Goal: Task Accomplishment & Management: Complete application form

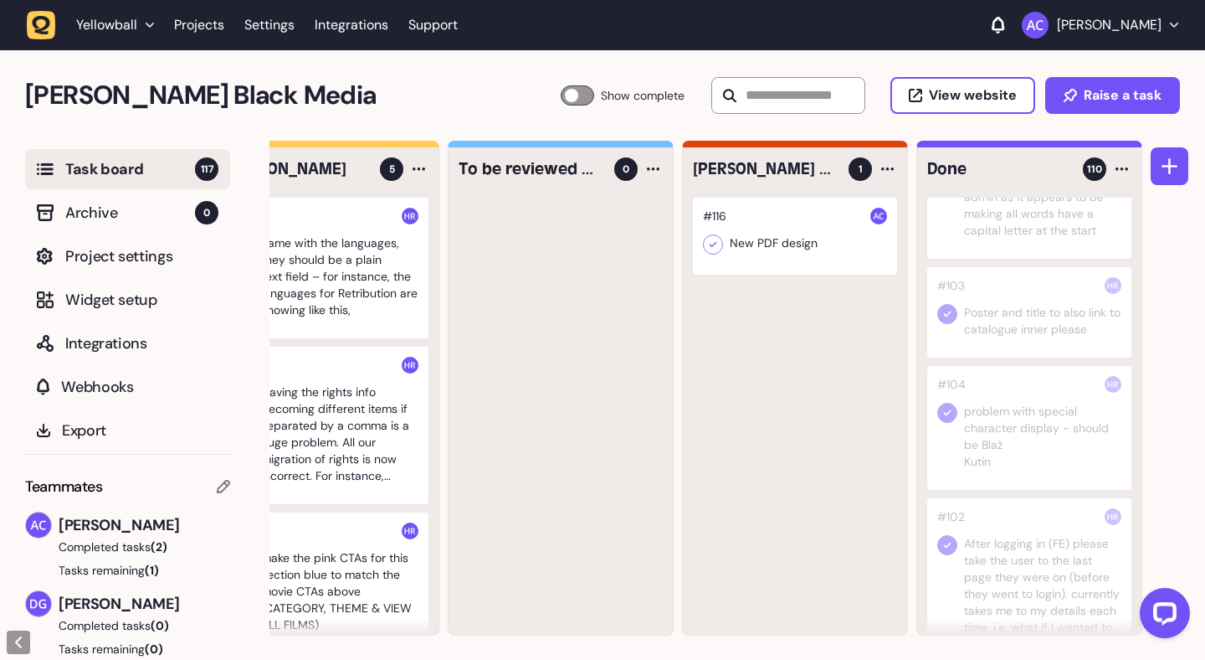
scroll to position [709, 0]
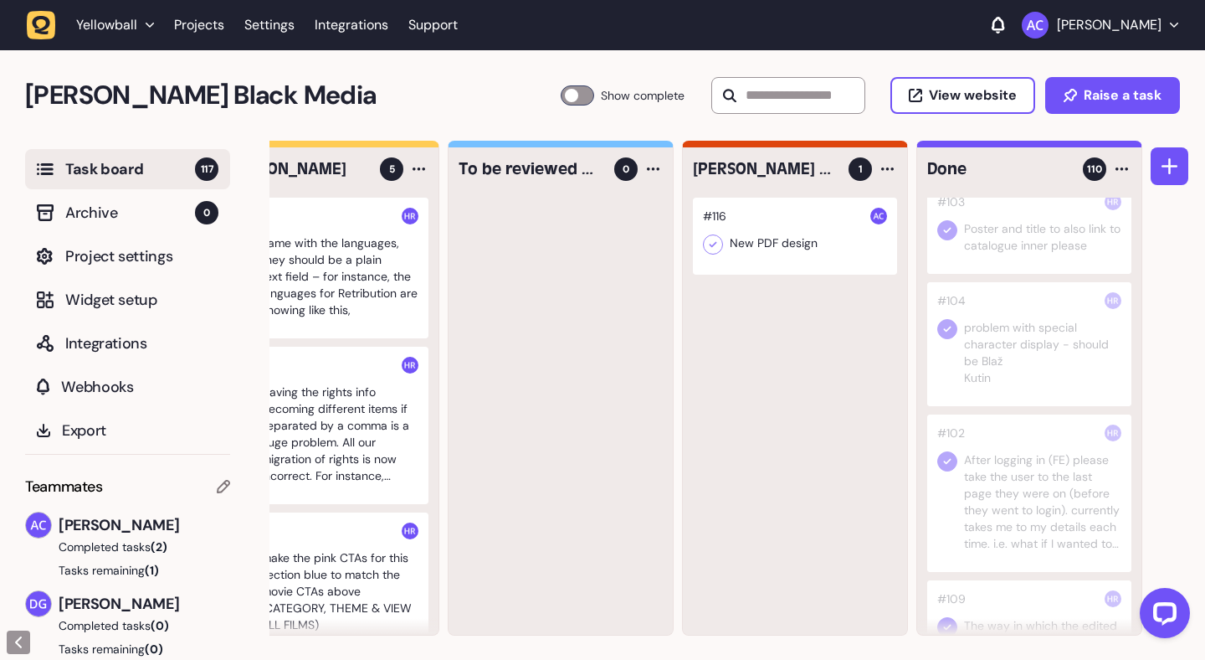
click at [1049, 385] on div at bounding box center [1029, 344] width 204 height 124
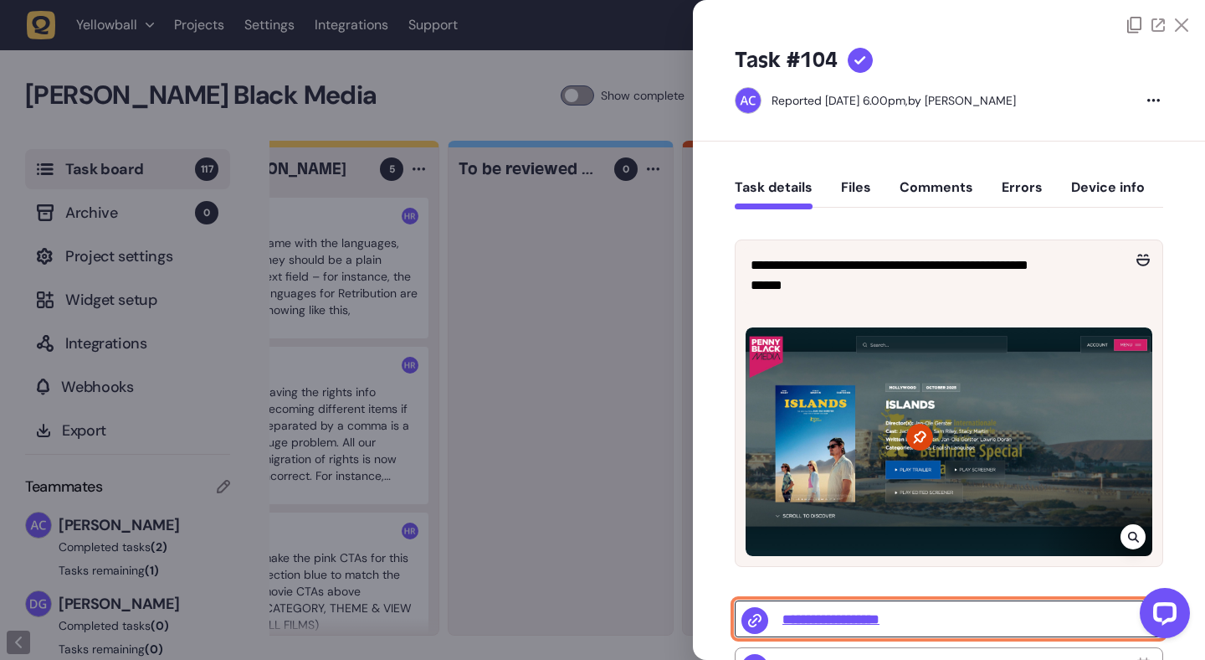
click at [856, 611] on input "**********" at bounding box center [949, 618] width 429 height 37
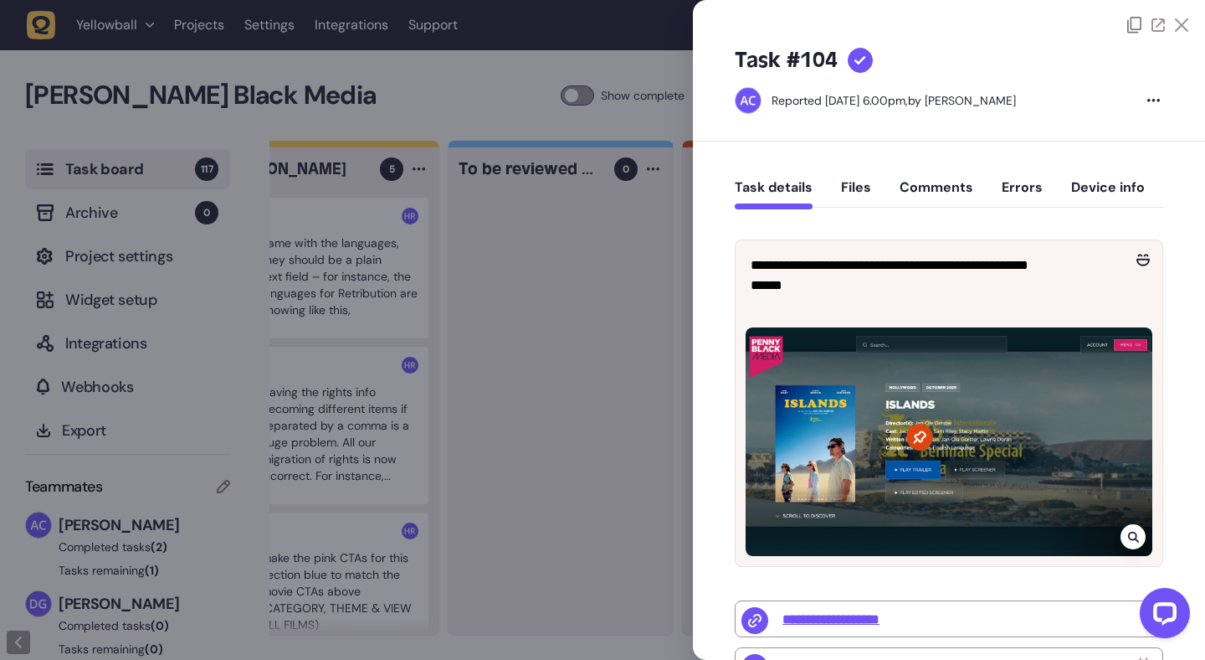
click at [648, 354] on div at bounding box center [602, 330] width 1205 height 660
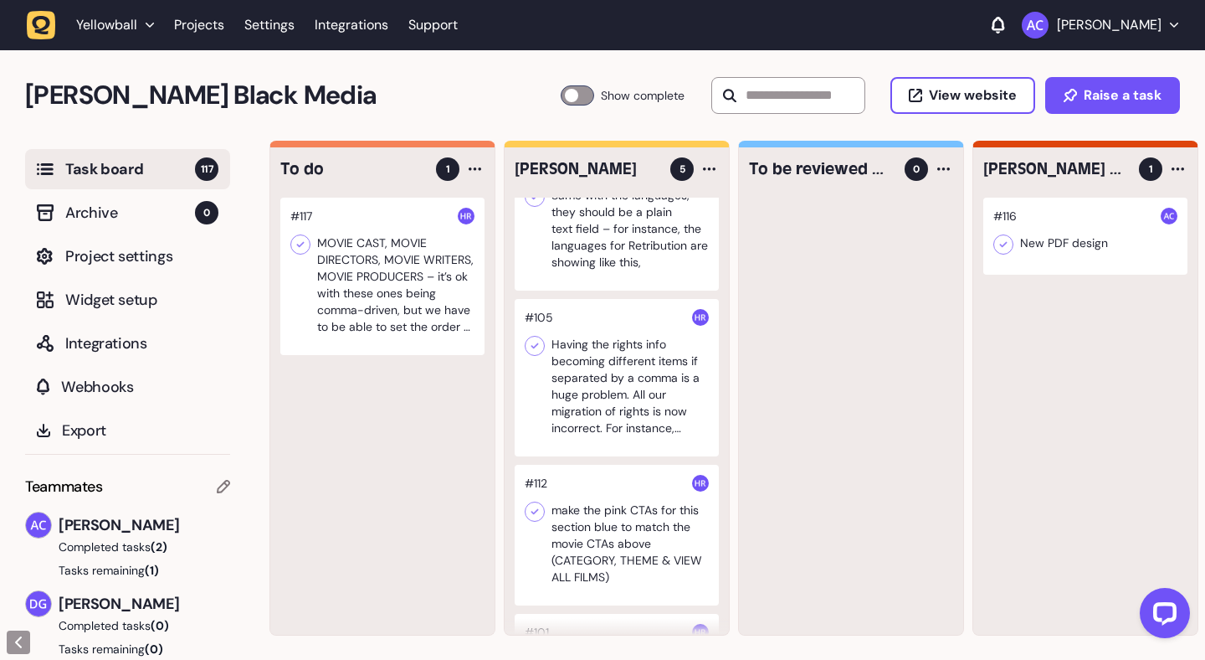
scroll to position [61, 0]
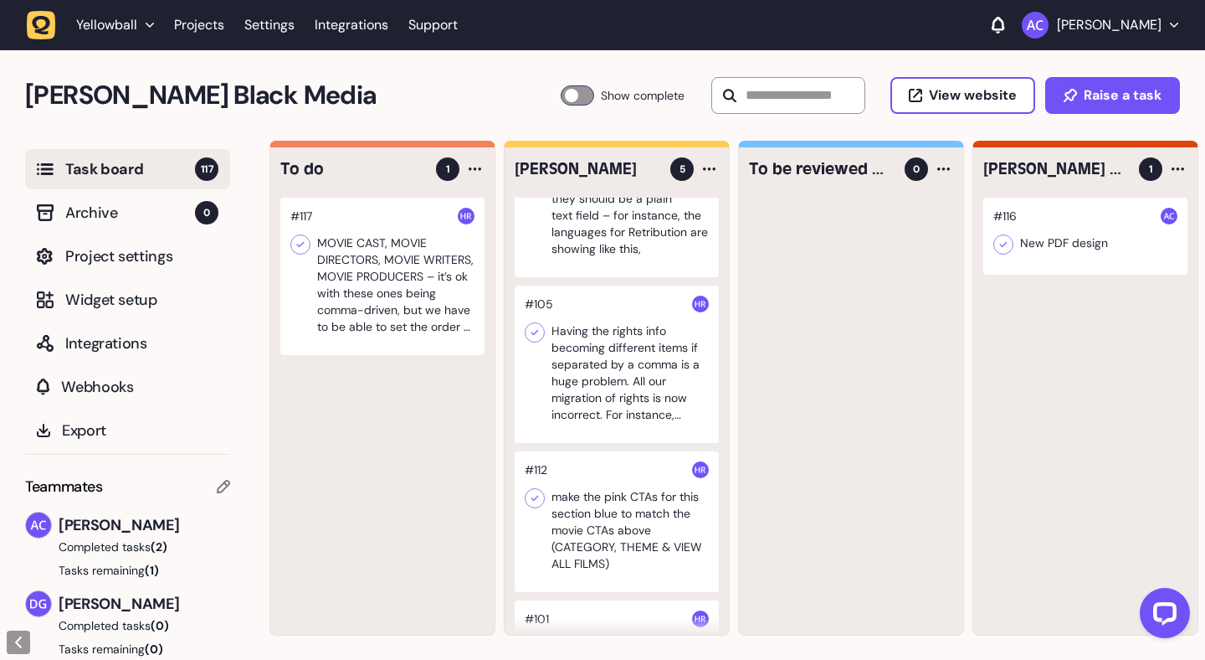
click at [650, 355] on div at bounding box center [617, 363] width 204 height 157
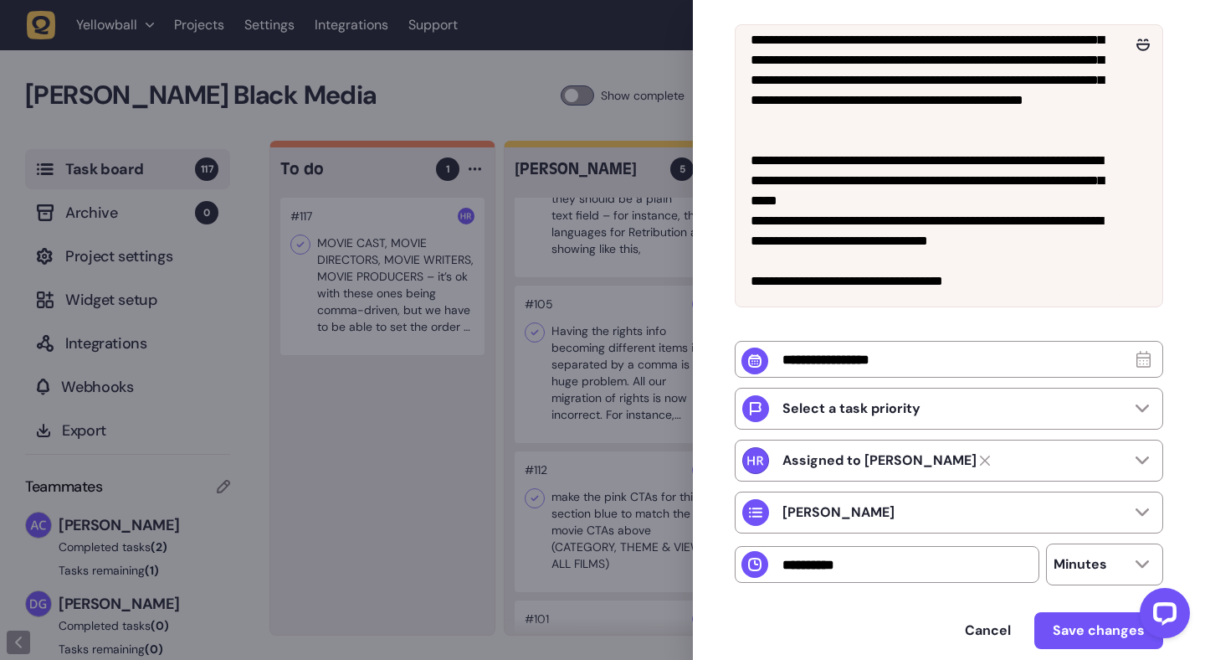
scroll to position [291, 0]
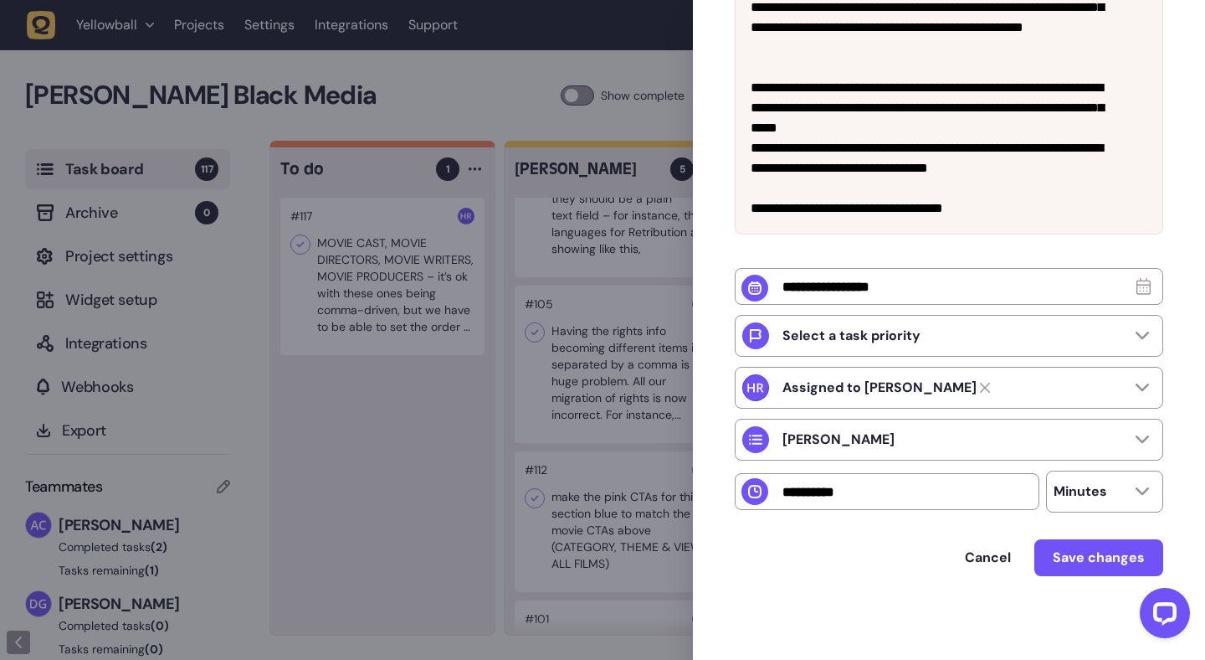
click at [328, 398] on div at bounding box center [602, 330] width 1205 height 660
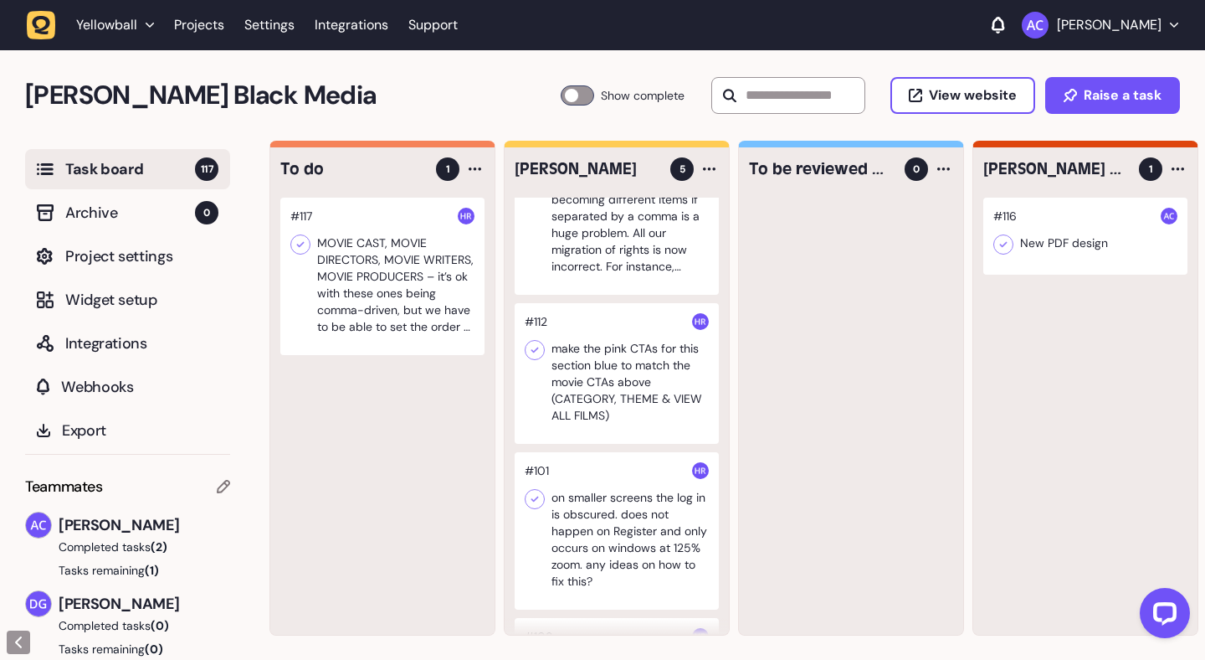
scroll to position [287, 0]
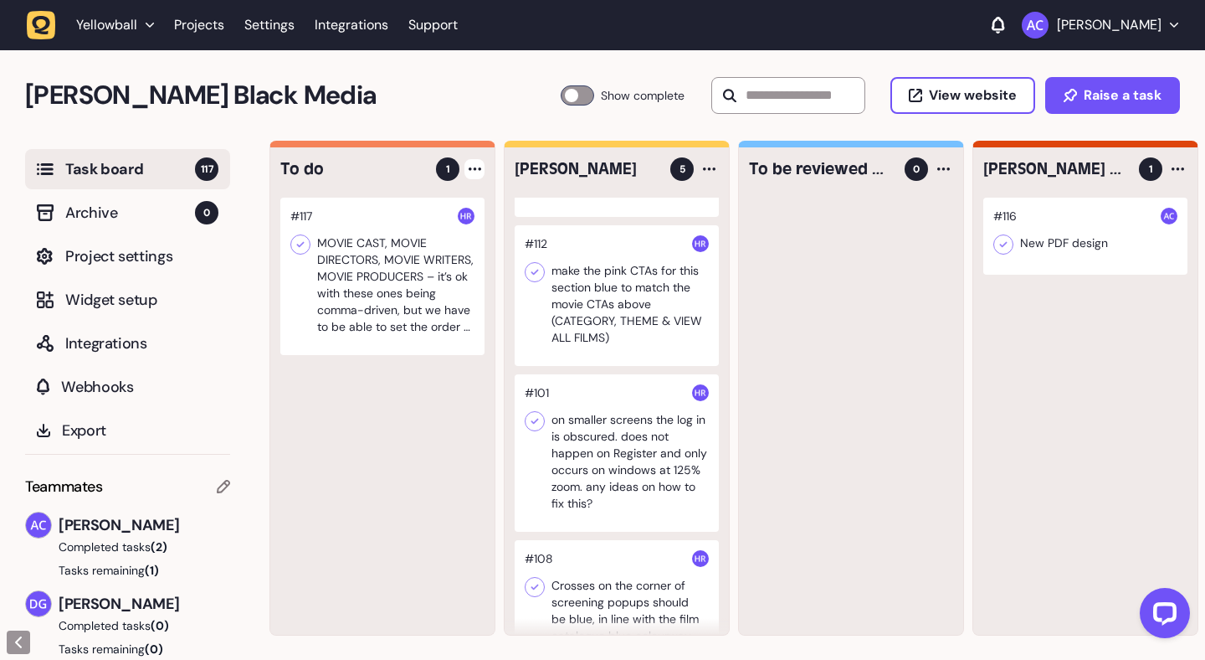
click at [476, 172] on div at bounding box center [475, 169] width 20 height 20
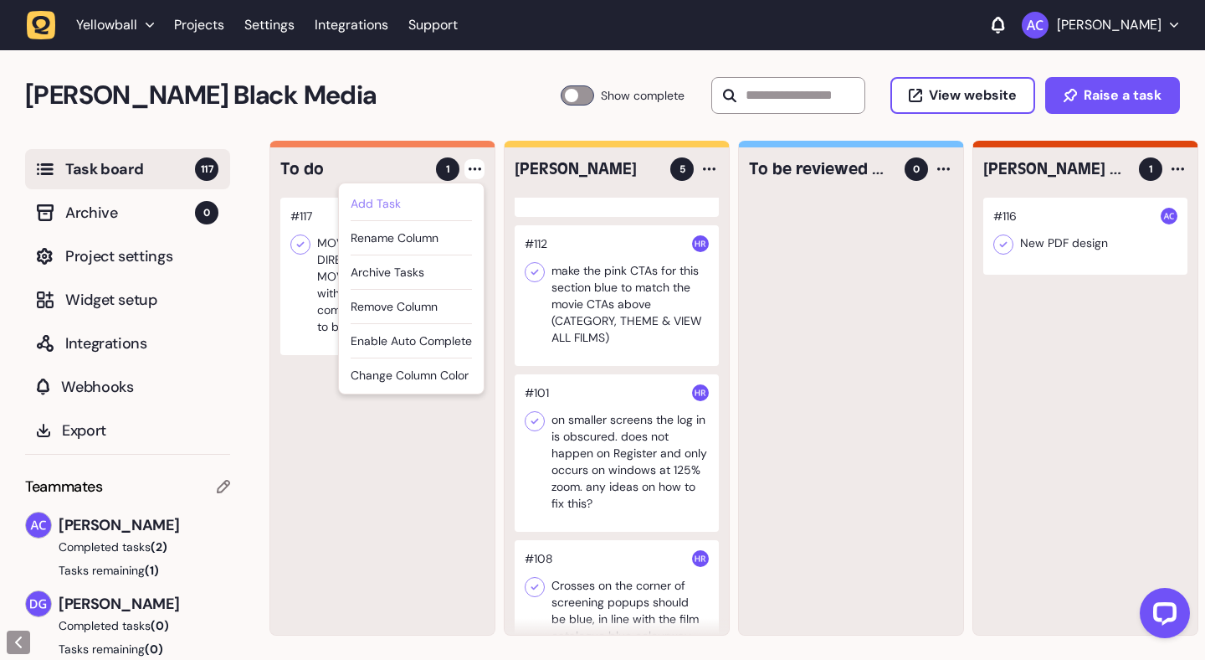
click at [460, 203] on div "Add Task" at bounding box center [411, 203] width 121 height 17
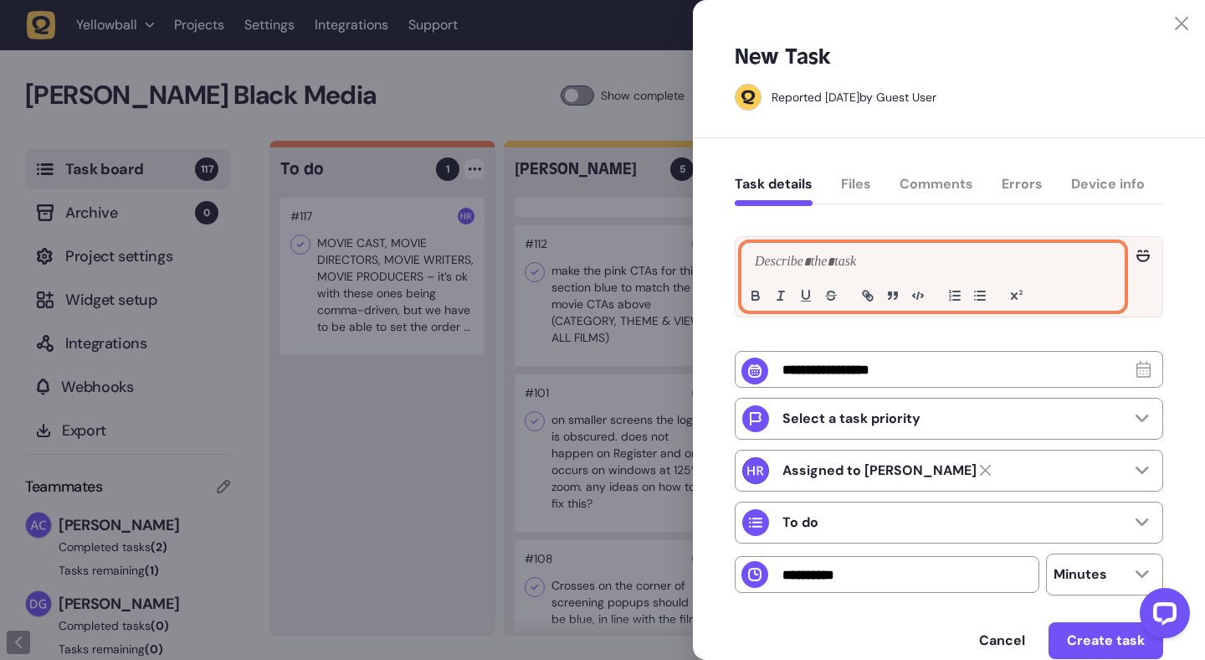
click at [838, 249] on div at bounding box center [933, 277] width 382 height 66
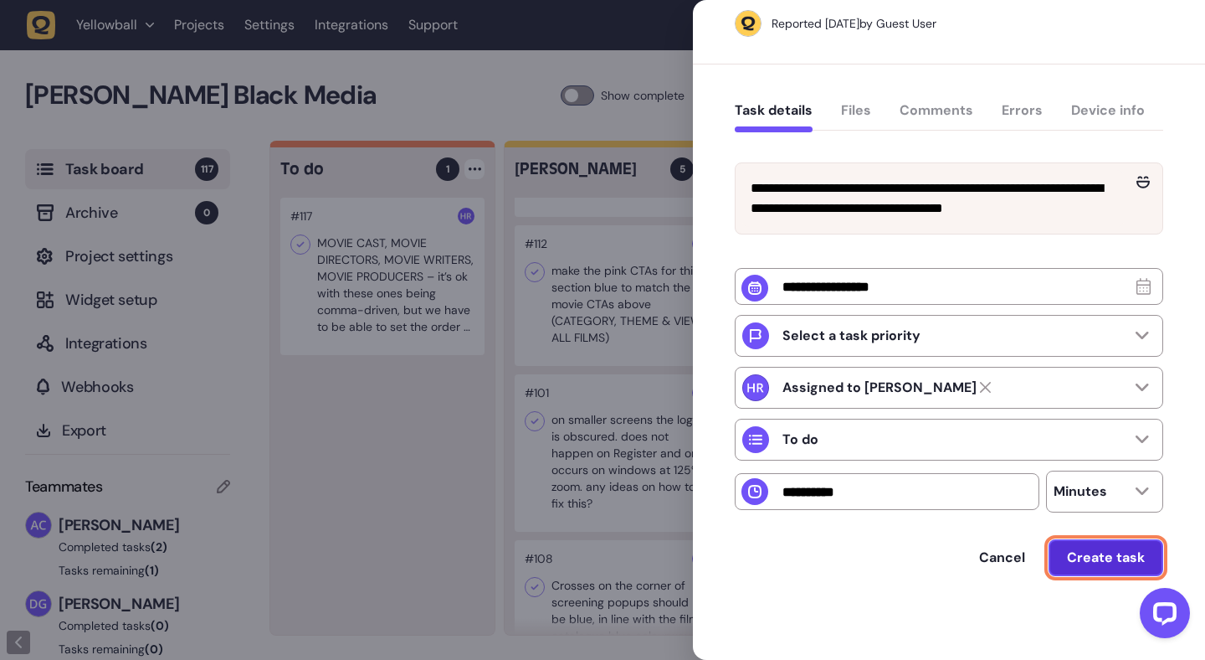
click at [1093, 561] on span "Create task" at bounding box center [1106, 557] width 78 height 13
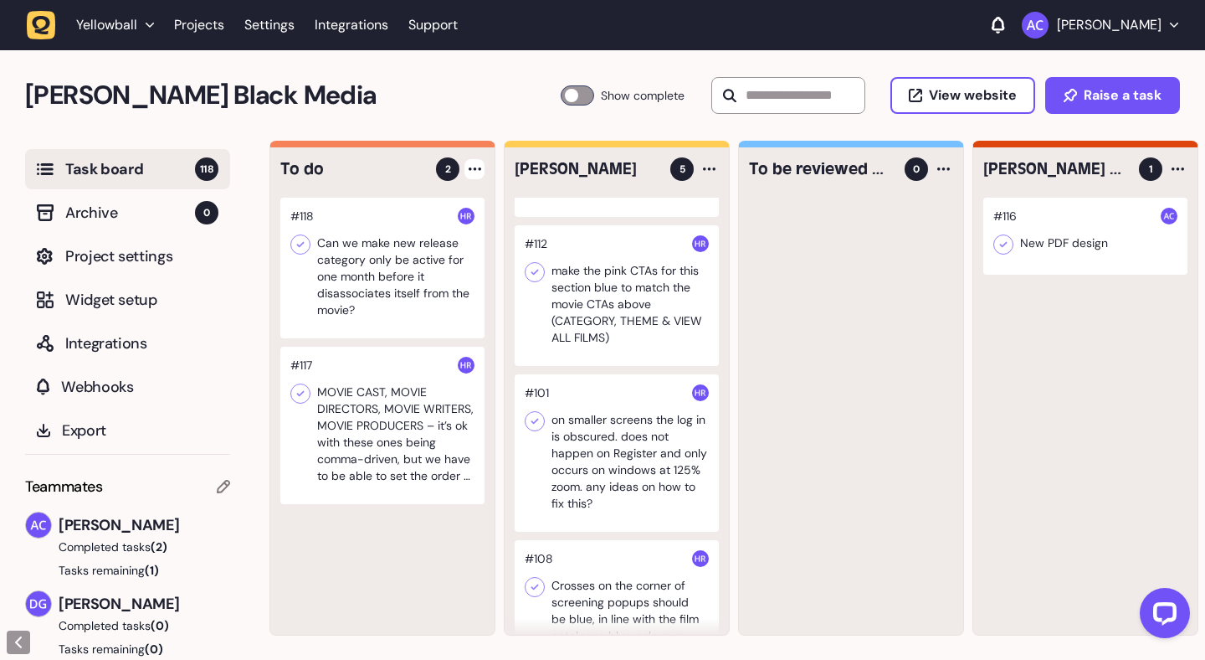
click at [482, 170] on div at bounding box center [475, 169] width 20 height 20
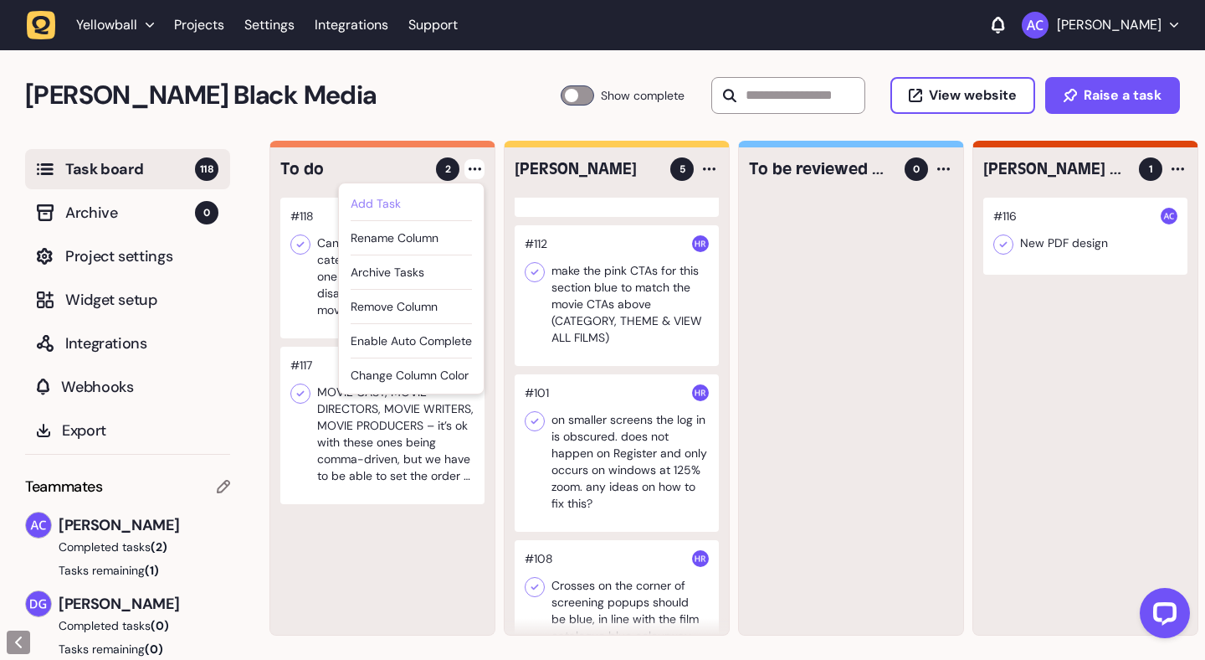
click at [451, 210] on div "Add Task" at bounding box center [411, 203] width 121 height 17
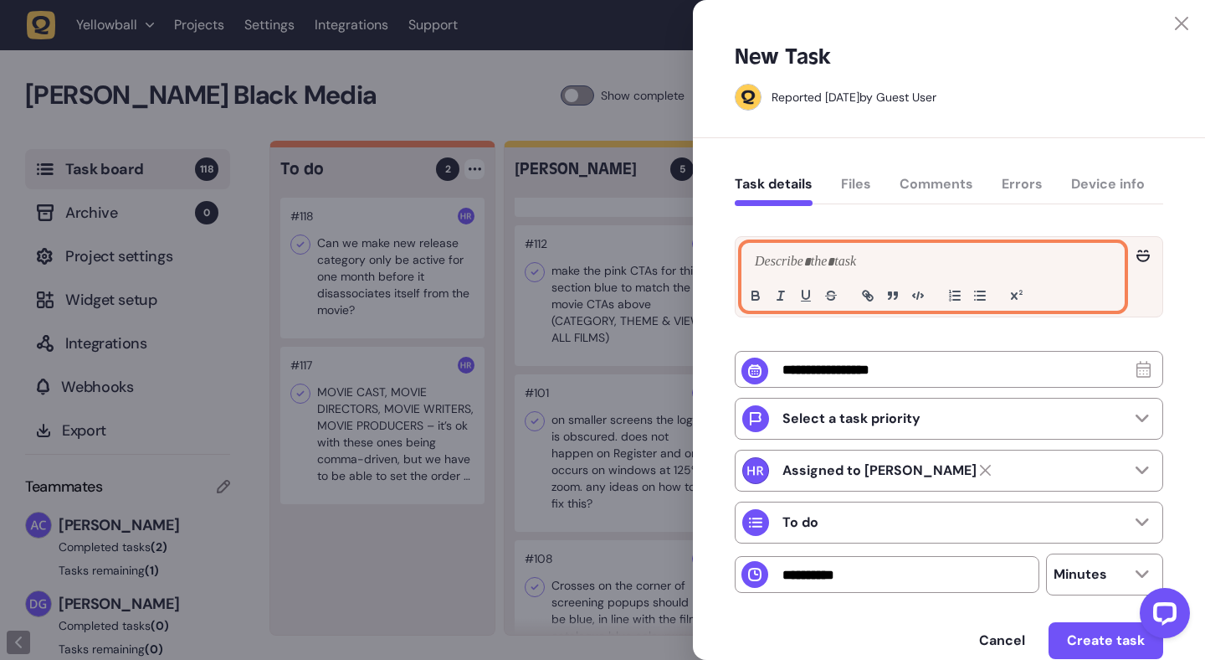
click at [834, 270] on p at bounding box center [933, 262] width 365 height 20
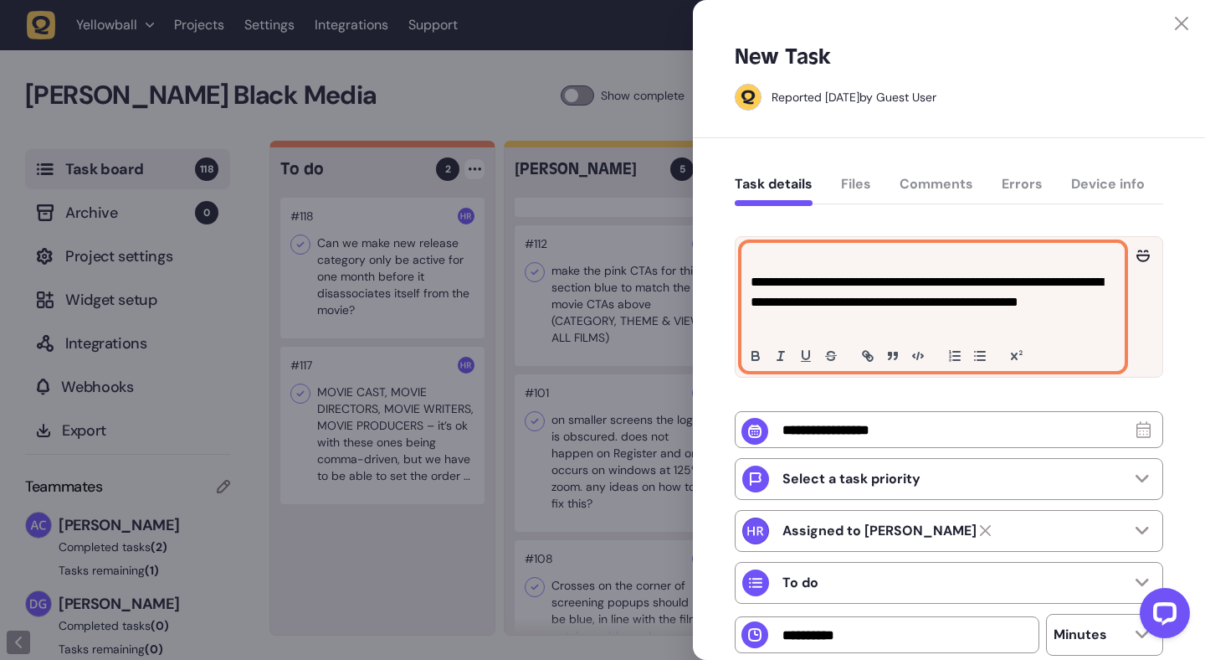
click at [749, 286] on div "**********" at bounding box center [933, 307] width 382 height 126
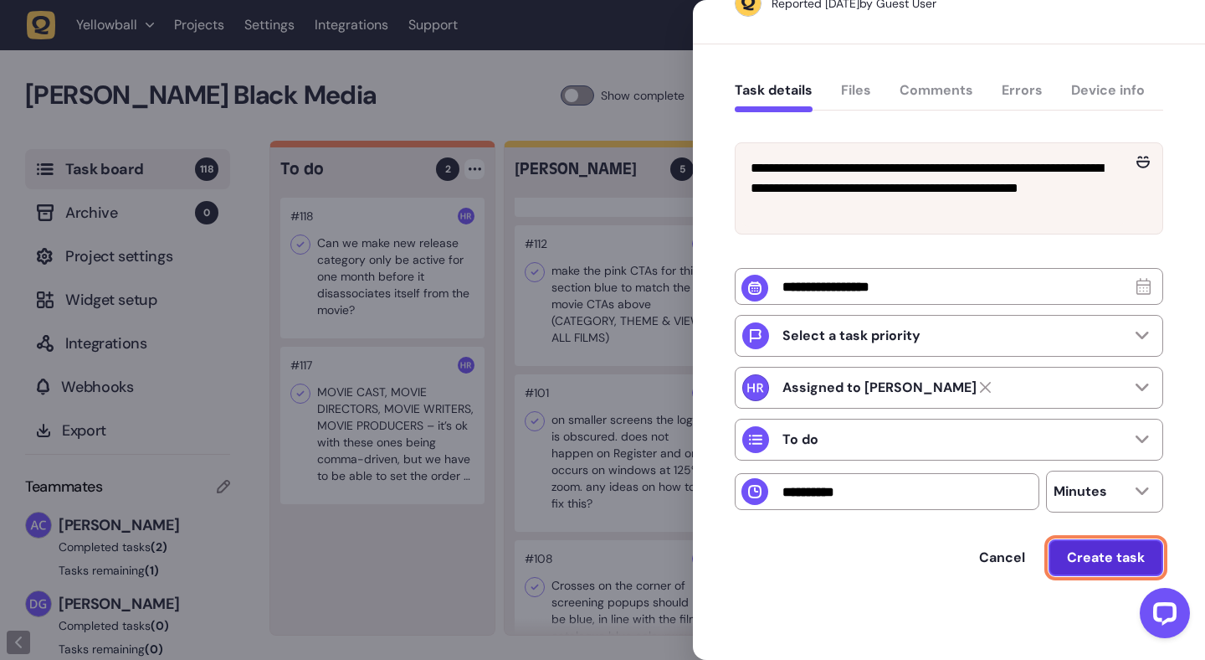
click at [1099, 557] on span "Create task" at bounding box center [1106, 557] width 78 height 13
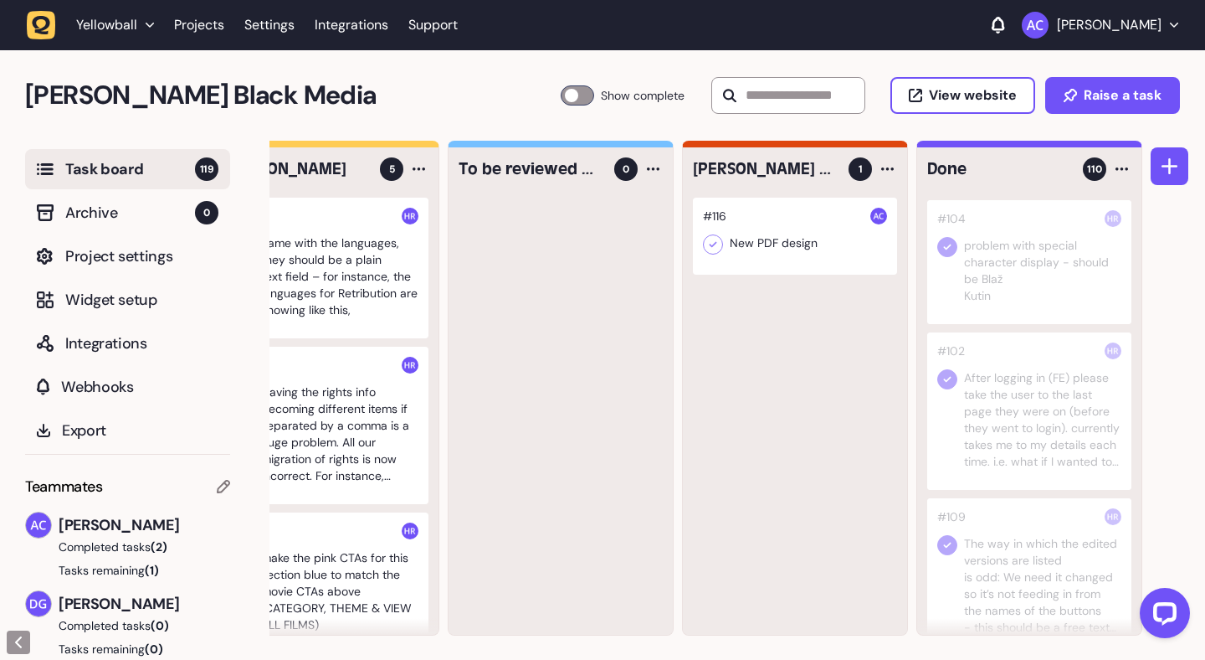
scroll to position [794, 0]
click at [1038, 551] on div at bounding box center [1029, 573] width 204 height 157
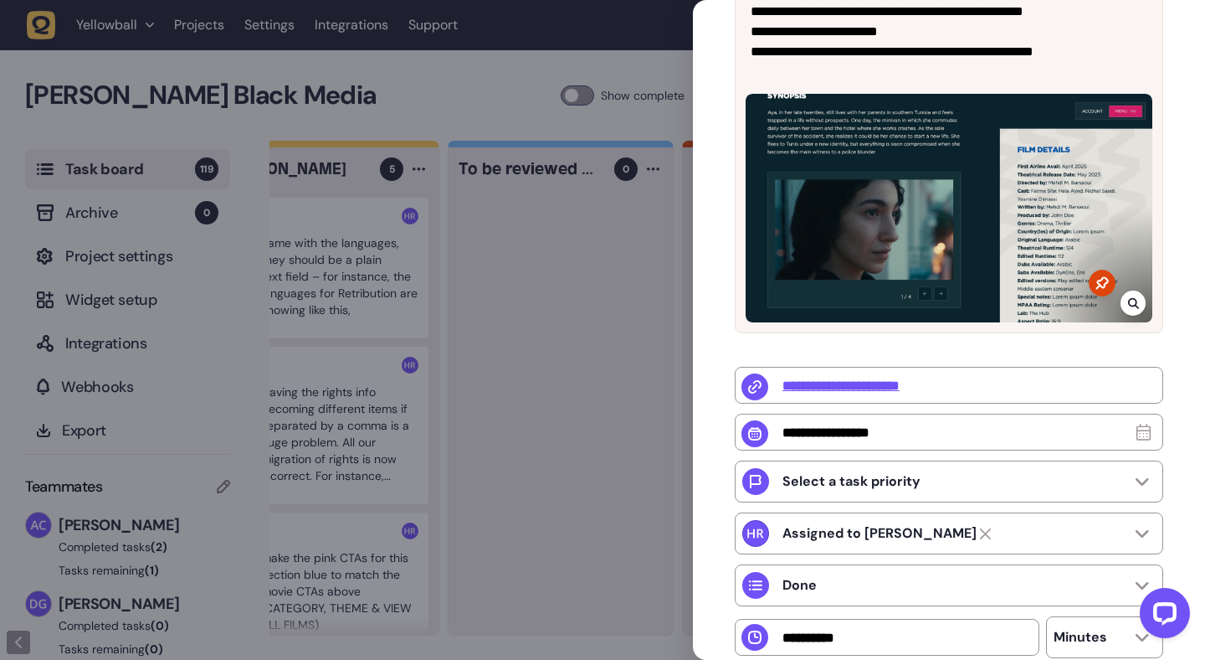
scroll to position [273, 0]
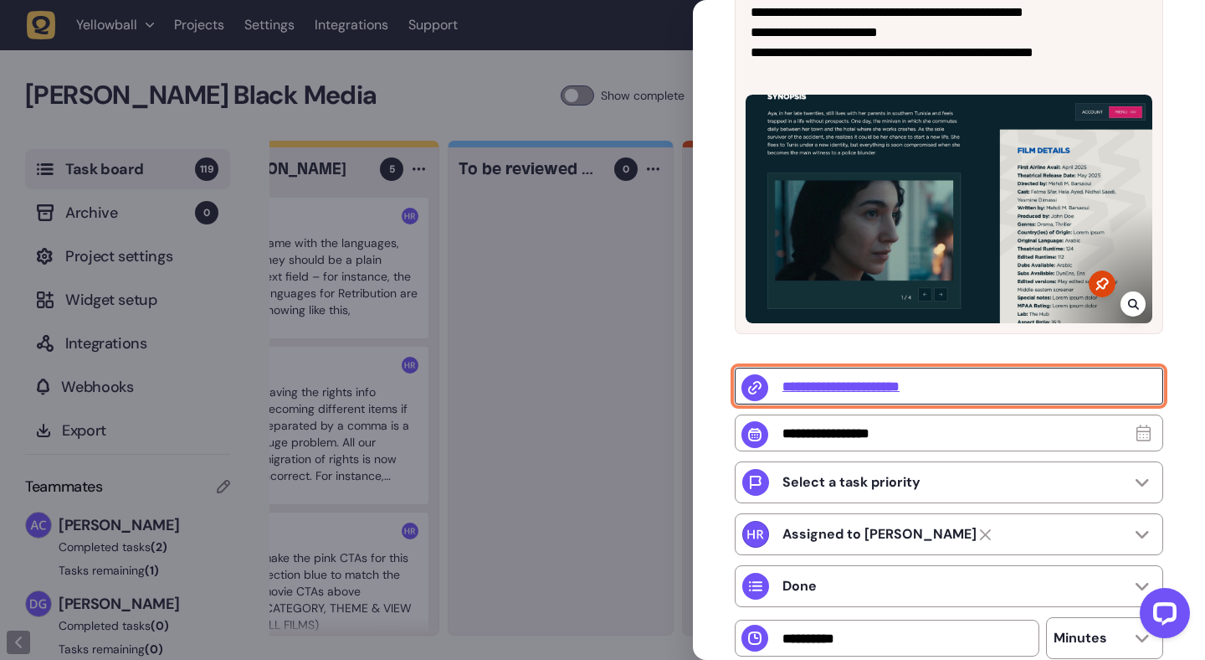
click at [907, 382] on input "**********" at bounding box center [949, 385] width 429 height 37
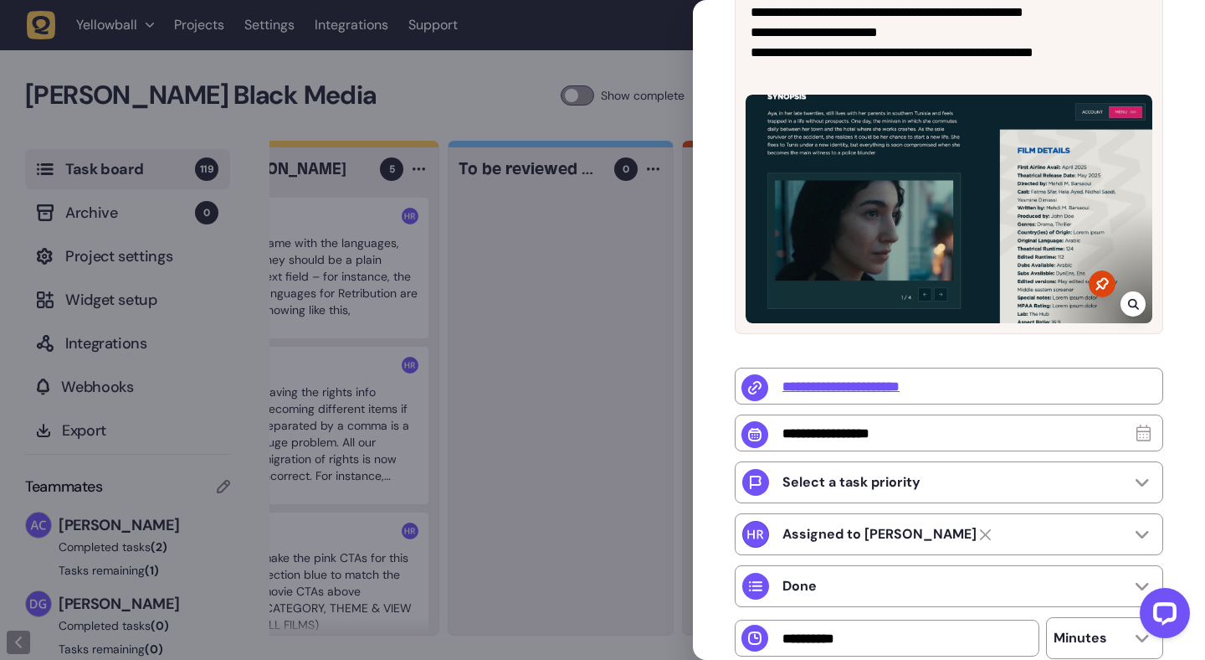
click at [528, 335] on div at bounding box center [602, 330] width 1205 height 660
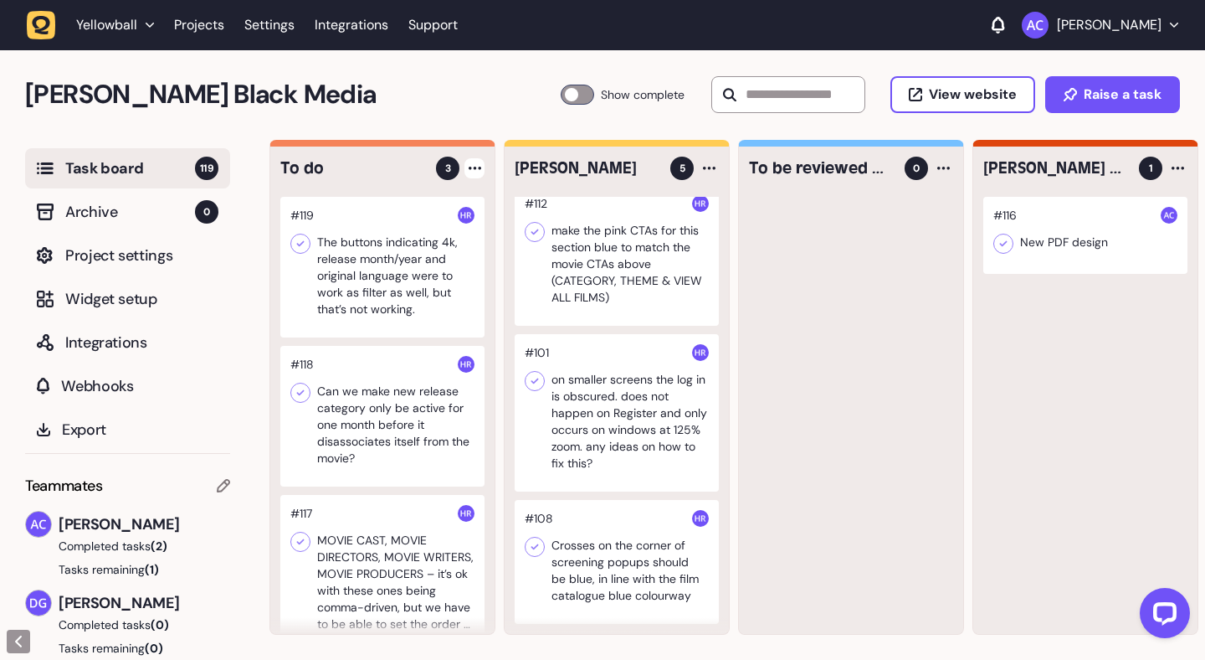
click at [469, 172] on div at bounding box center [475, 168] width 20 height 20
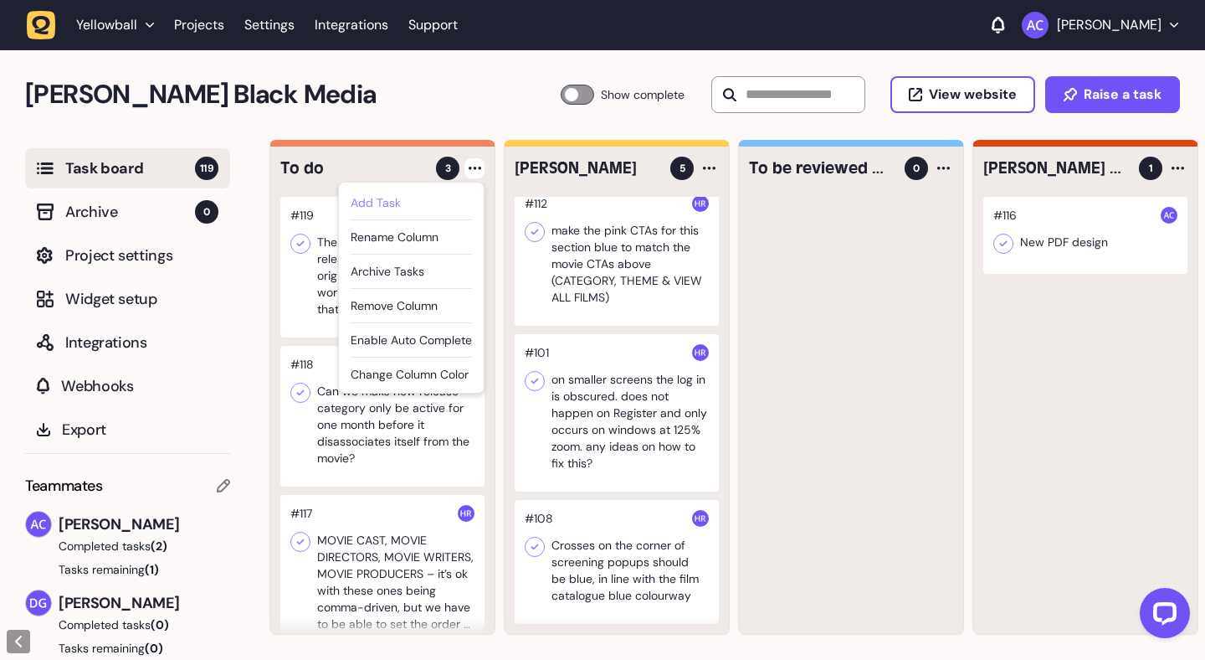
click at [455, 199] on div "Add Task" at bounding box center [411, 202] width 121 height 17
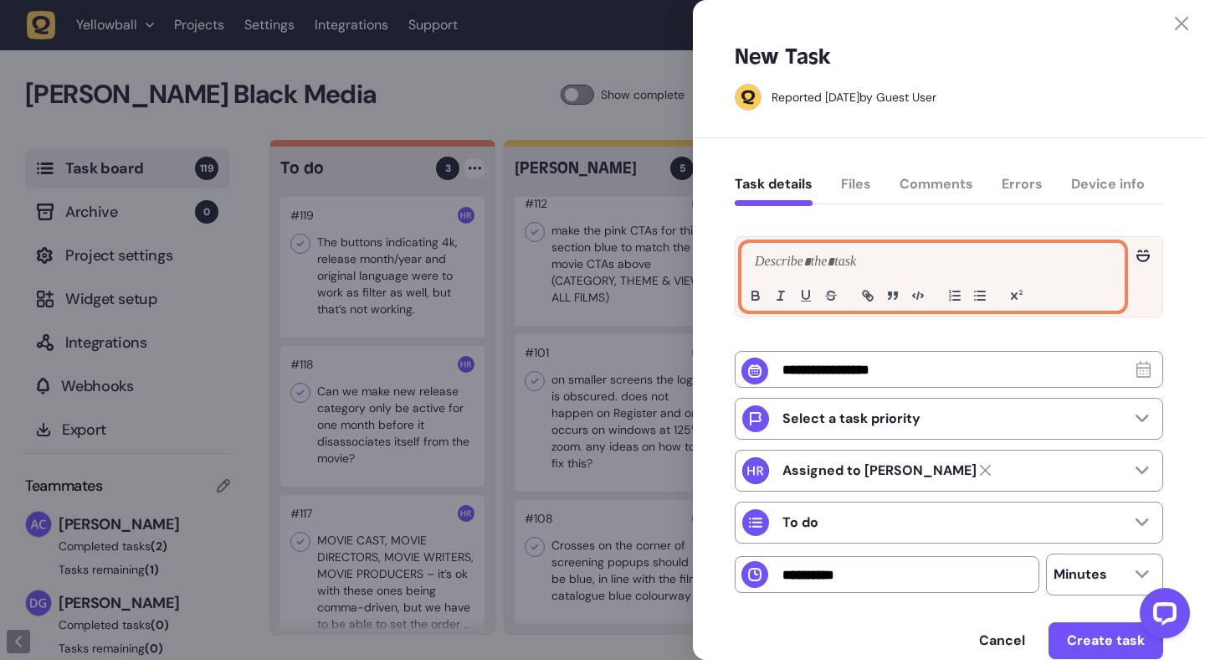
click at [785, 275] on div at bounding box center [933, 277] width 382 height 66
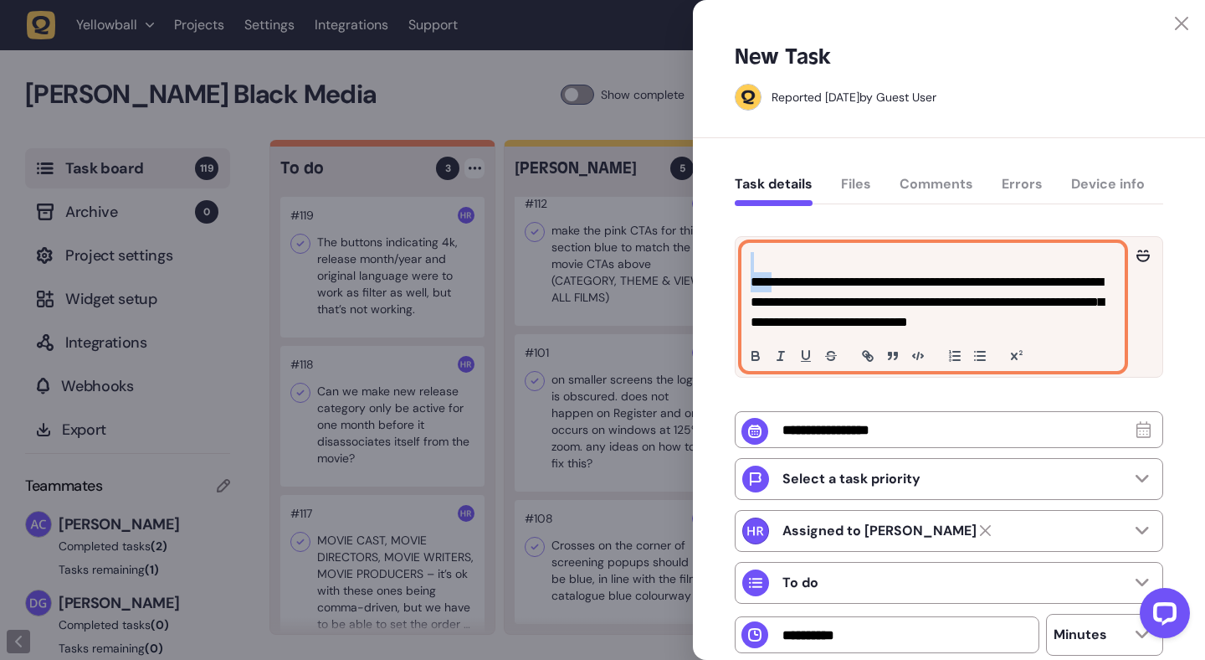
drag, startPoint x: 780, startPoint y: 280, endPoint x: 693, endPoint y: 248, distance: 93.0
click at [693, 248] on div "**********" at bounding box center [949, 470] width 512 height 665
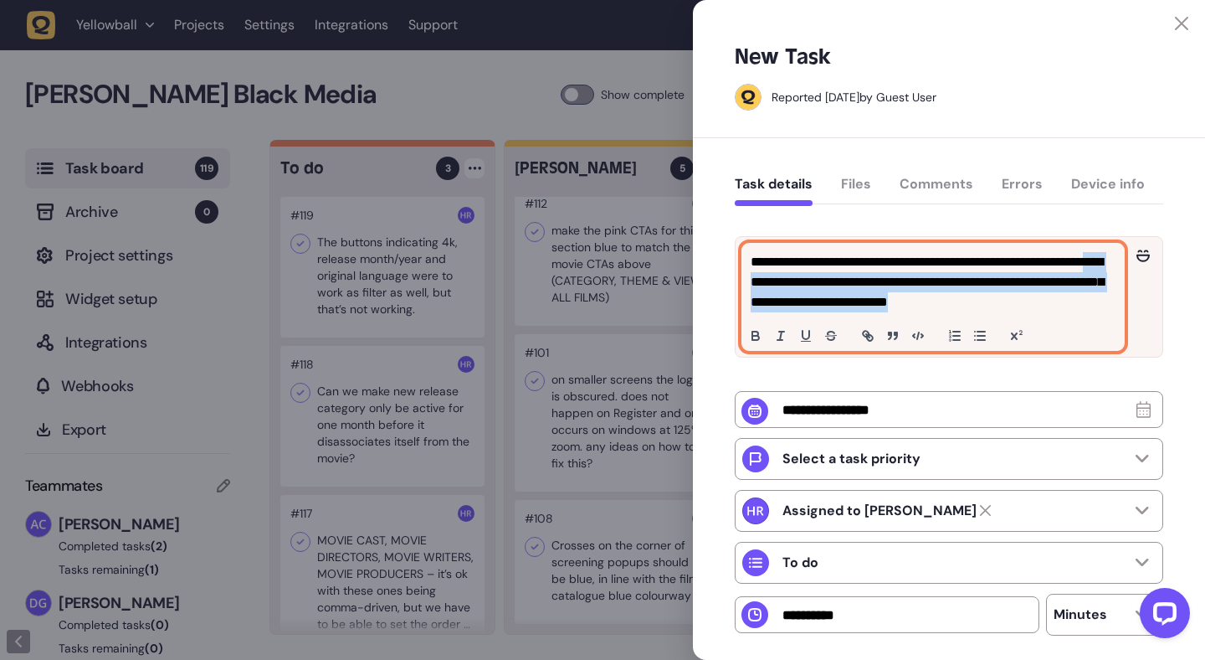
drag, startPoint x: 804, startPoint y: 281, endPoint x: 1108, endPoint y: 305, distance: 305.6
click at [1108, 305] on p "**********" at bounding box center [931, 282] width 361 height 60
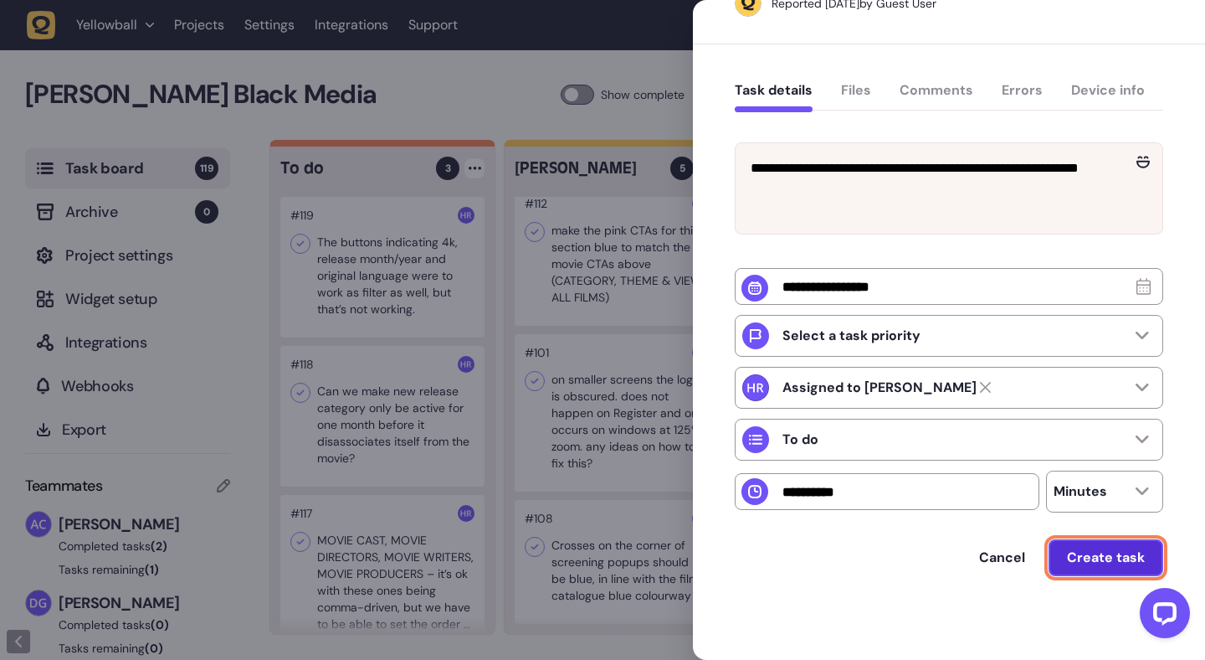
click at [1105, 564] on span "Create task" at bounding box center [1106, 557] width 78 height 13
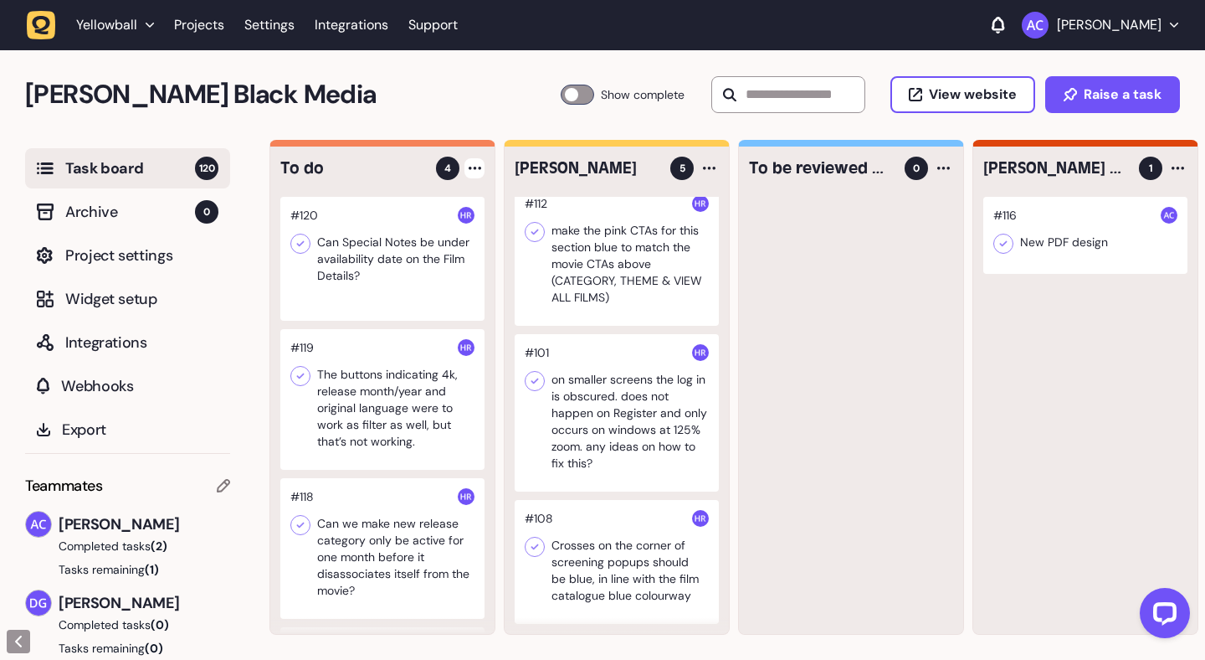
click at [477, 168] on icon at bounding box center [475, 168] width 13 height 3
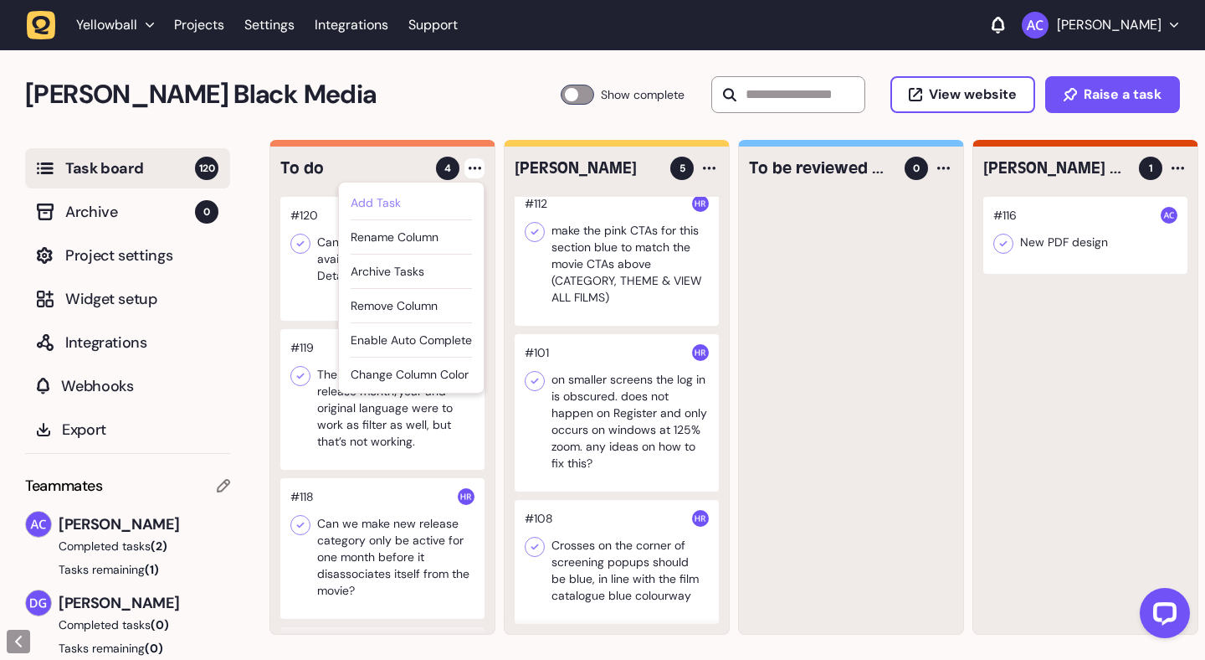
click at [422, 203] on div "Add Task" at bounding box center [411, 202] width 121 height 17
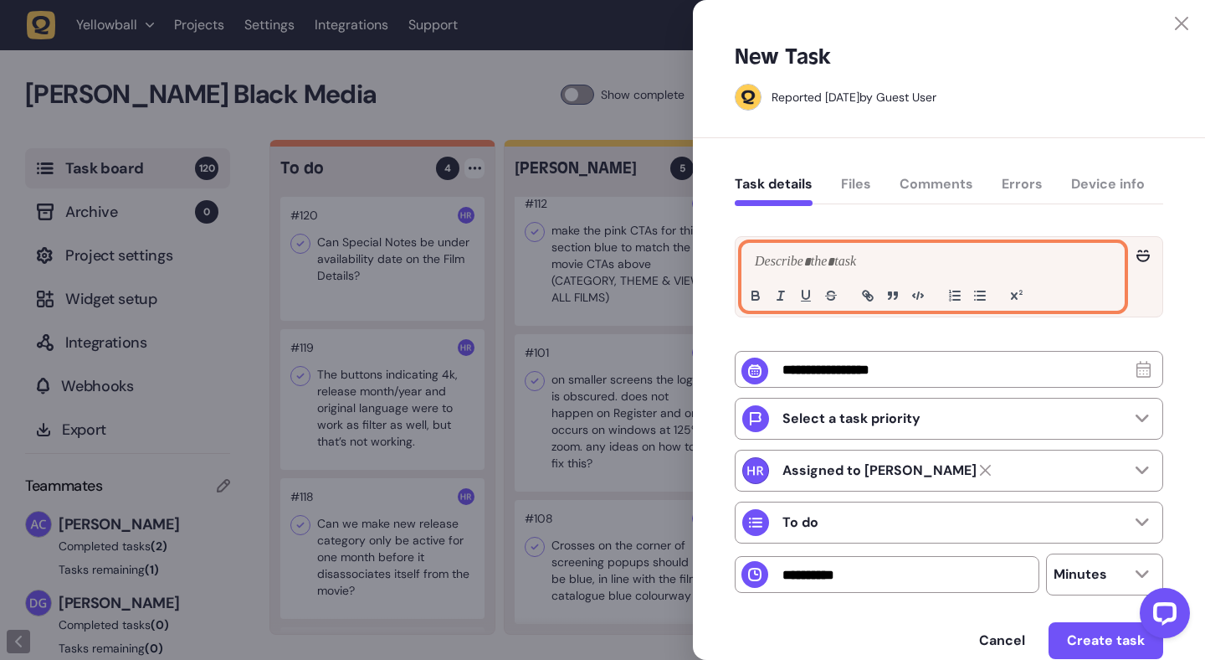
click at [772, 257] on p at bounding box center [933, 262] width 365 height 20
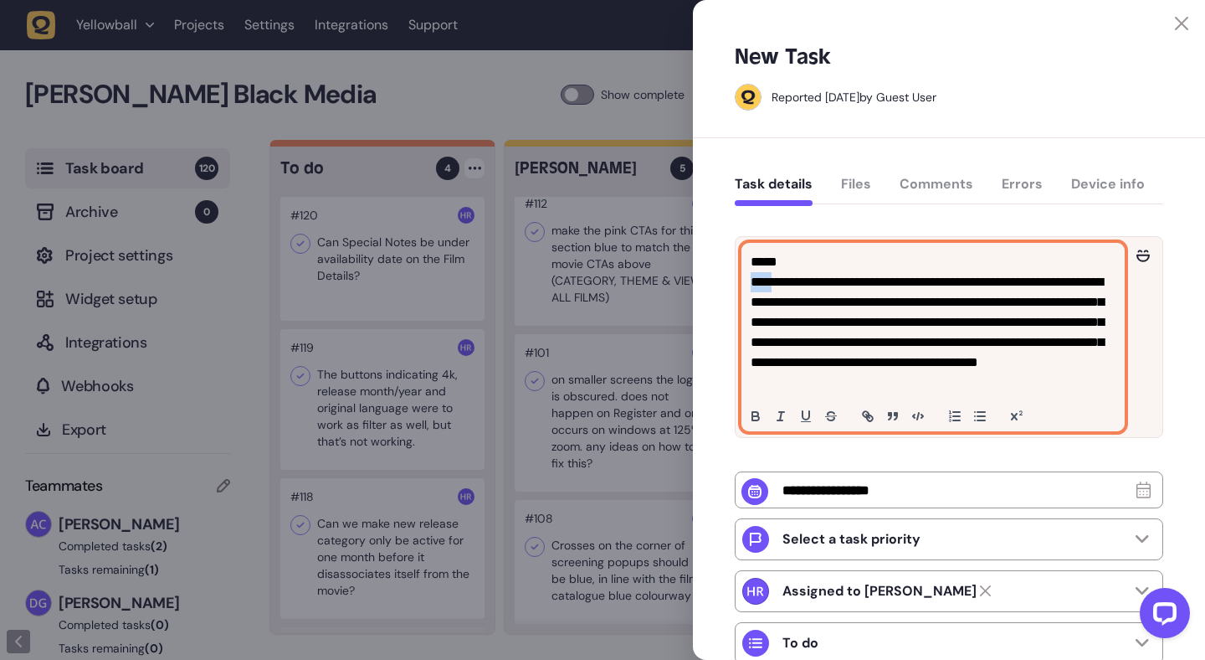
drag, startPoint x: 778, startPoint y: 282, endPoint x: 721, endPoint y: 282, distance: 56.9
click at [721, 282] on div "**********" at bounding box center [949, 500] width 512 height 725
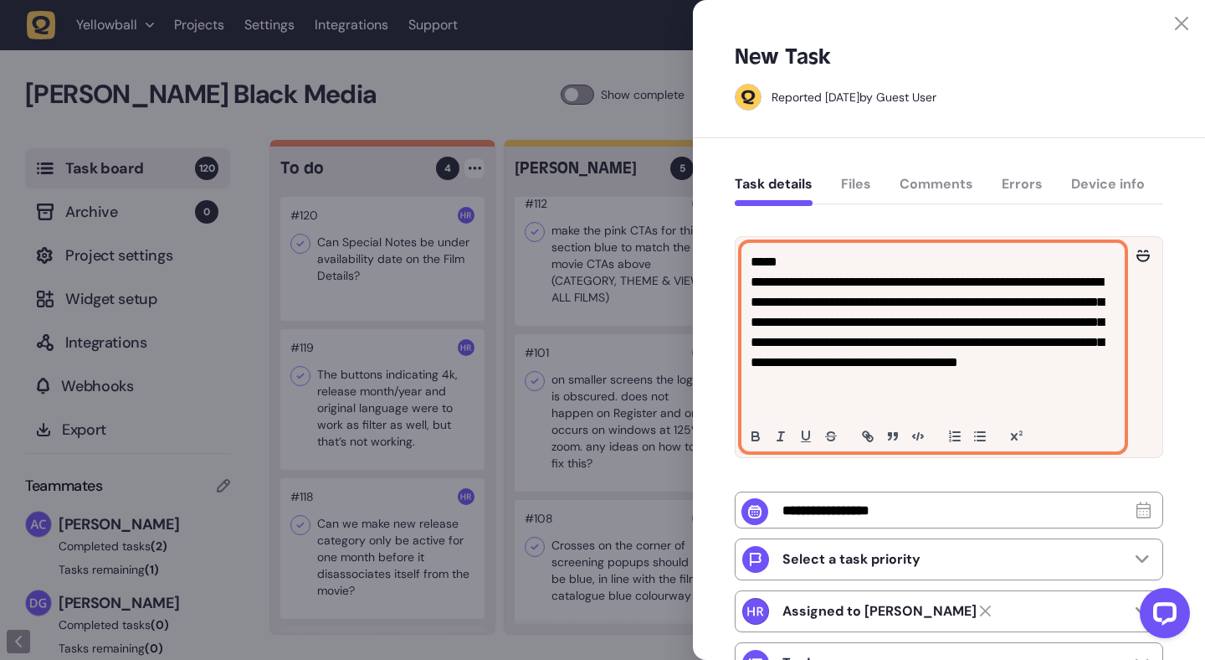
click at [893, 381] on p "**********" at bounding box center [931, 332] width 361 height 121
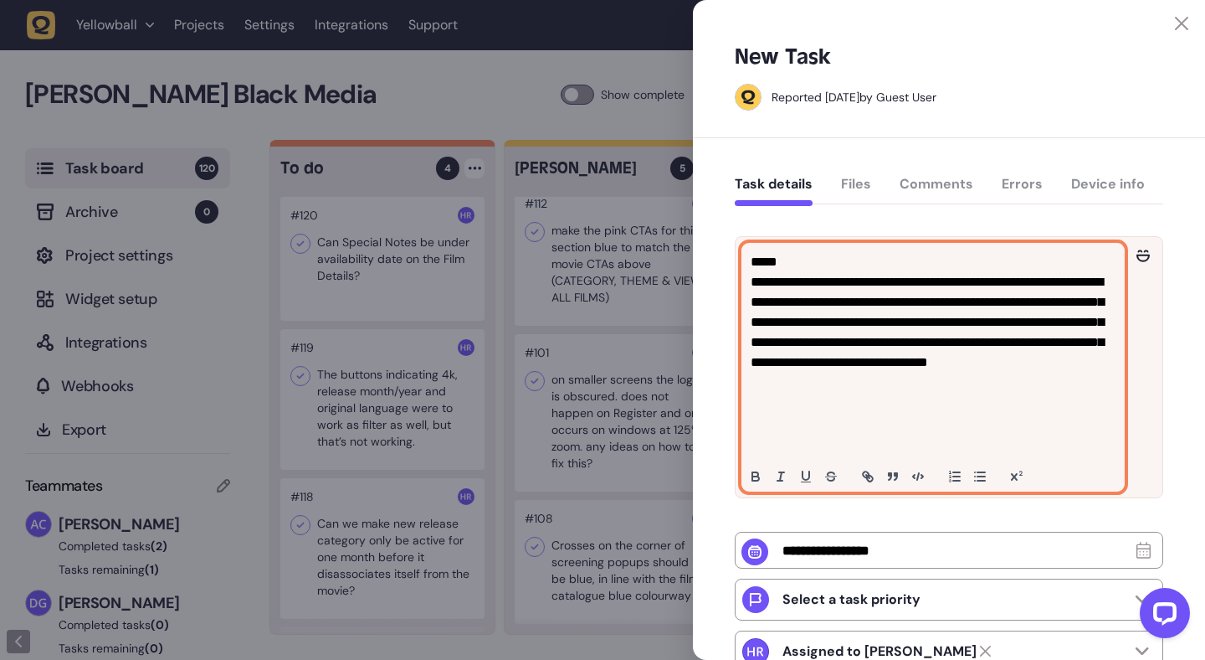
click at [960, 410] on p at bounding box center [933, 403] width 365 height 20
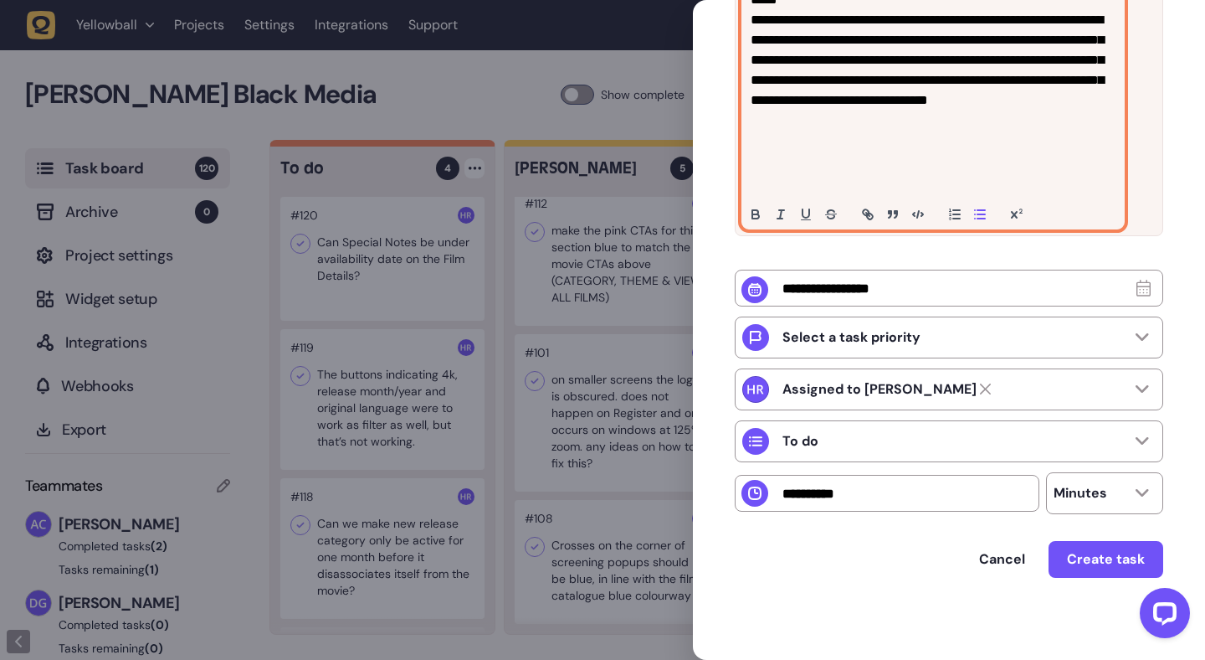
scroll to position [266, 0]
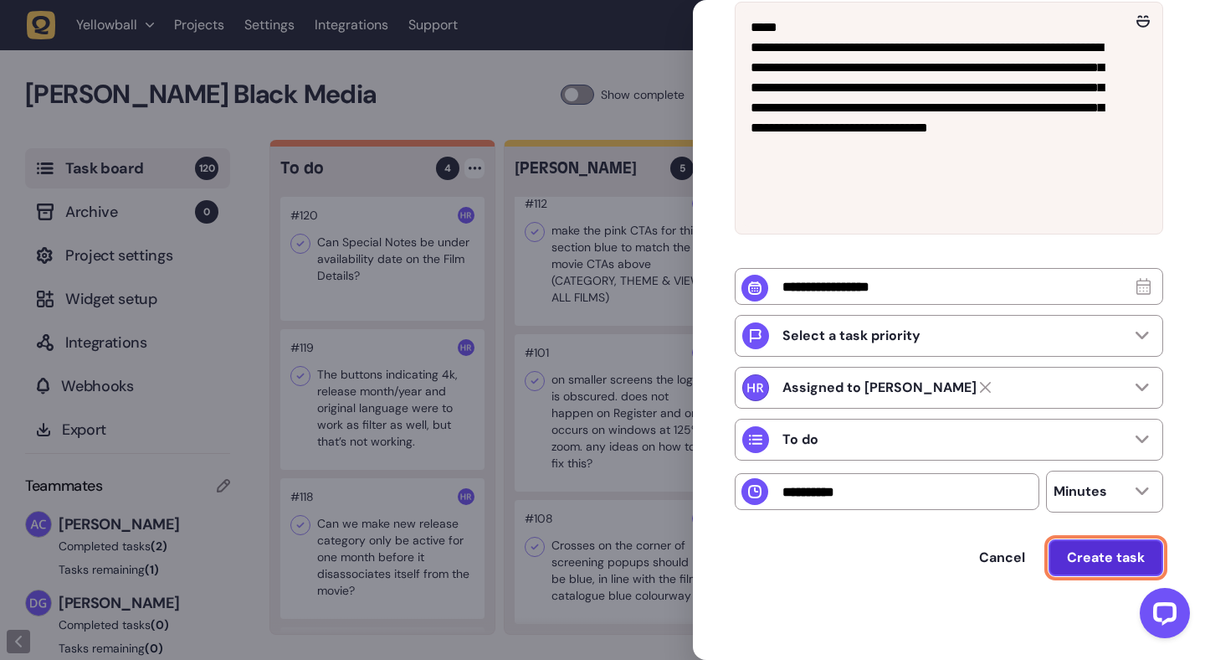
click at [1081, 563] on span "Create task" at bounding box center [1106, 557] width 78 height 13
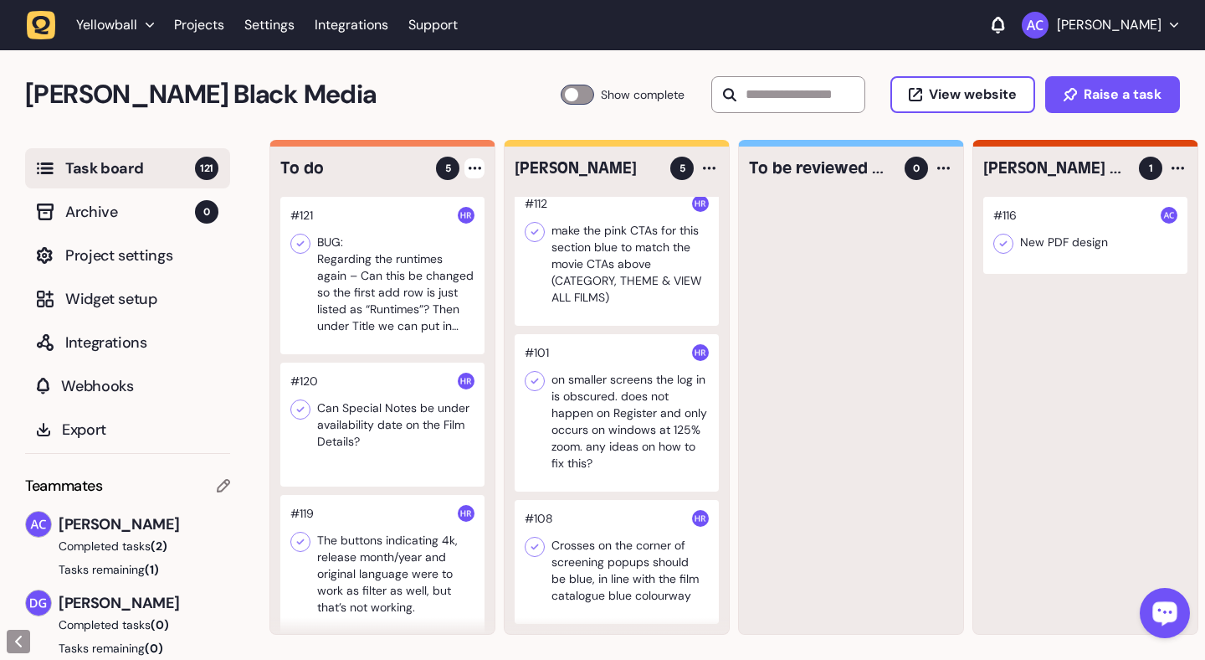
click at [425, 285] on div at bounding box center [382, 275] width 204 height 157
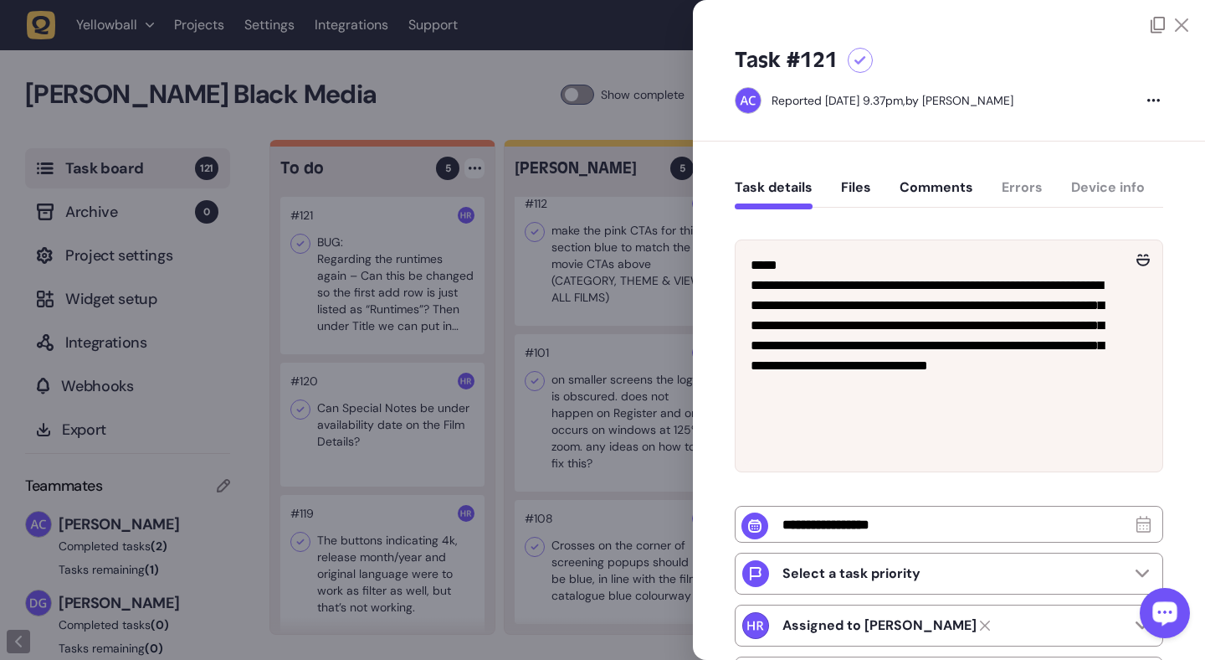
click at [954, 184] on button "Comments" at bounding box center [937, 194] width 74 height 30
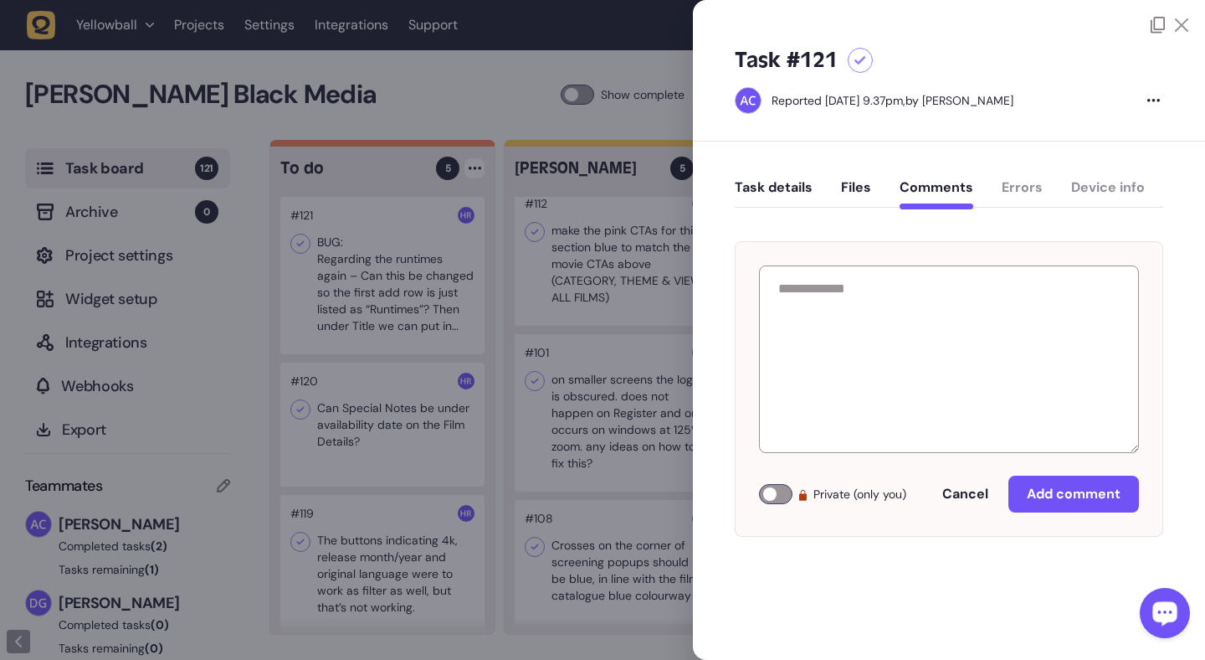
click at [855, 198] on button "Files" at bounding box center [856, 194] width 30 height 30
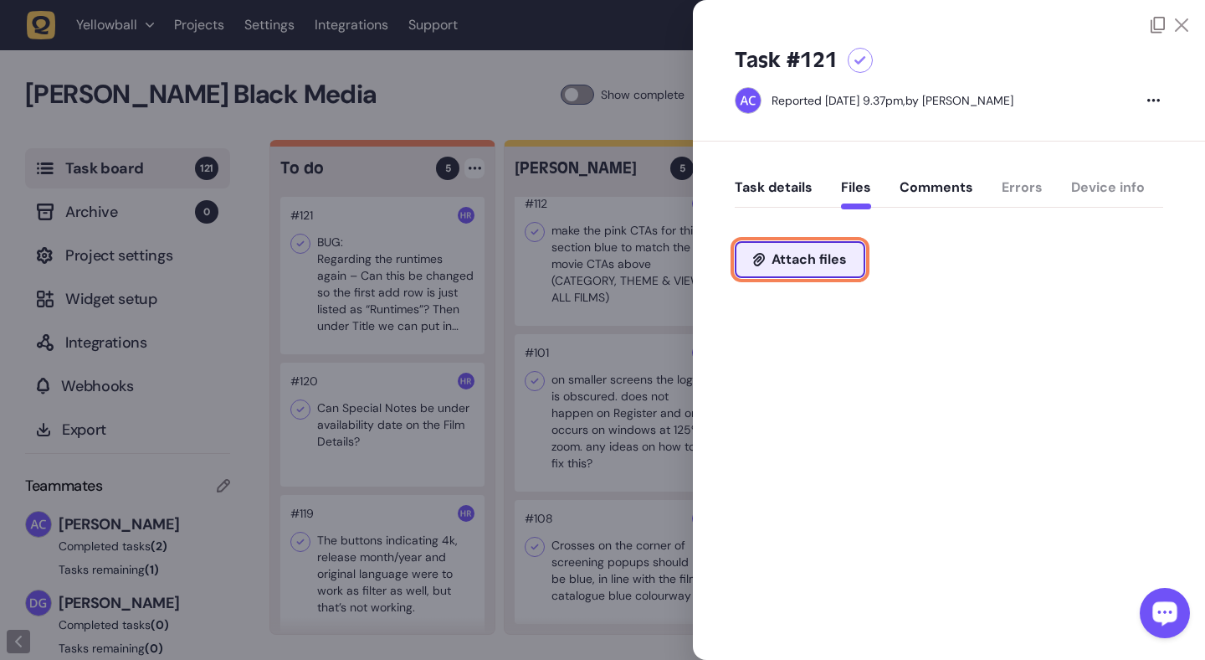
click at [818, 266] on span "Attach files" at bounding box center [809, 259] width 75 height 13
type input "**********"
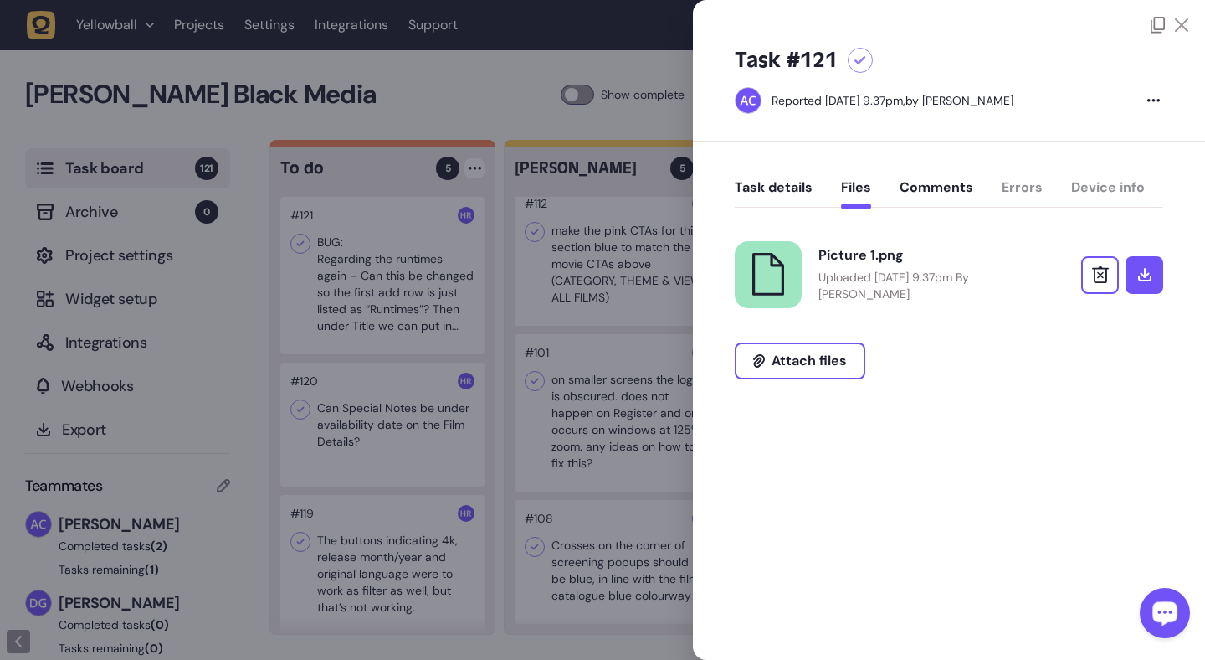
click at [783, 187] on button "Task details" at bounding box center [774, 194] width 78 height 30
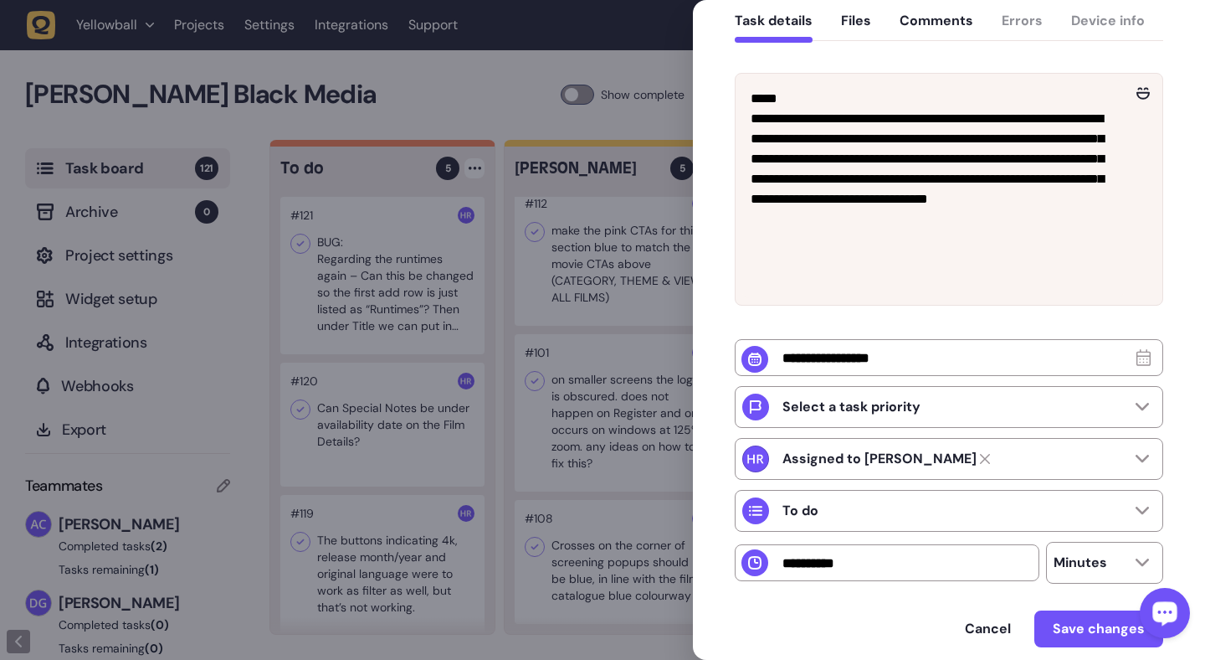
scroll to position [241, 0]
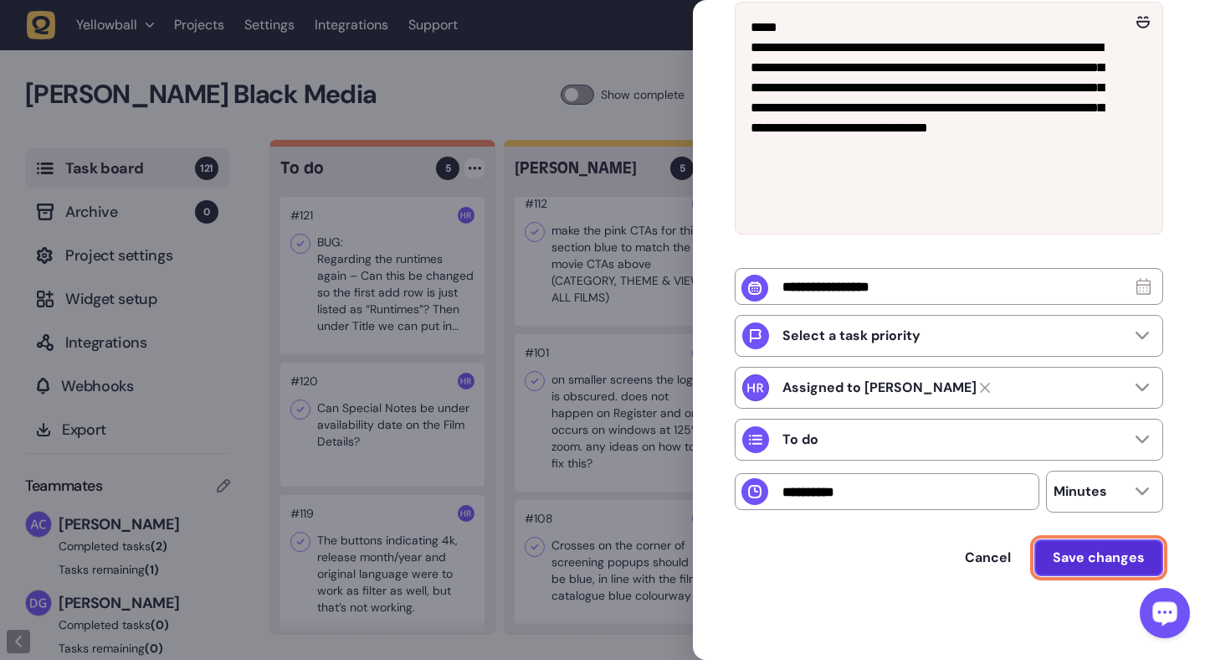
click at [1106, 558] on span "Save changes" at bounding box center [1099, 557] width 92 height 13
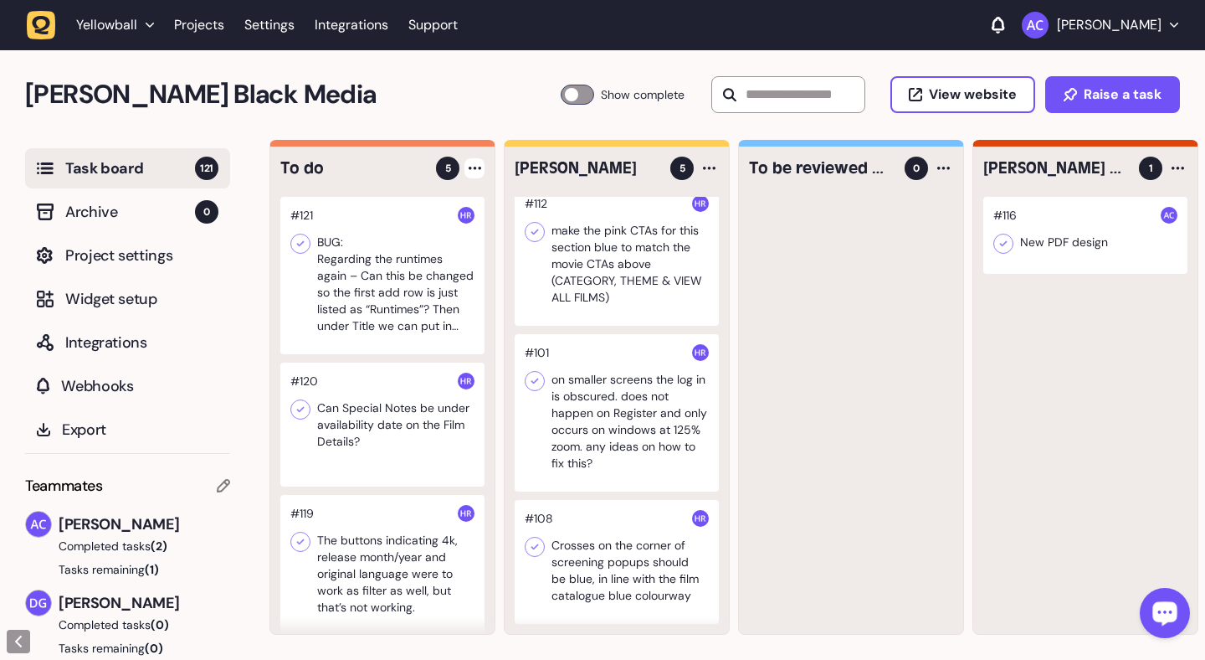
click at [414, 277] on div at bounding box center [382, 275] width 204 height 157
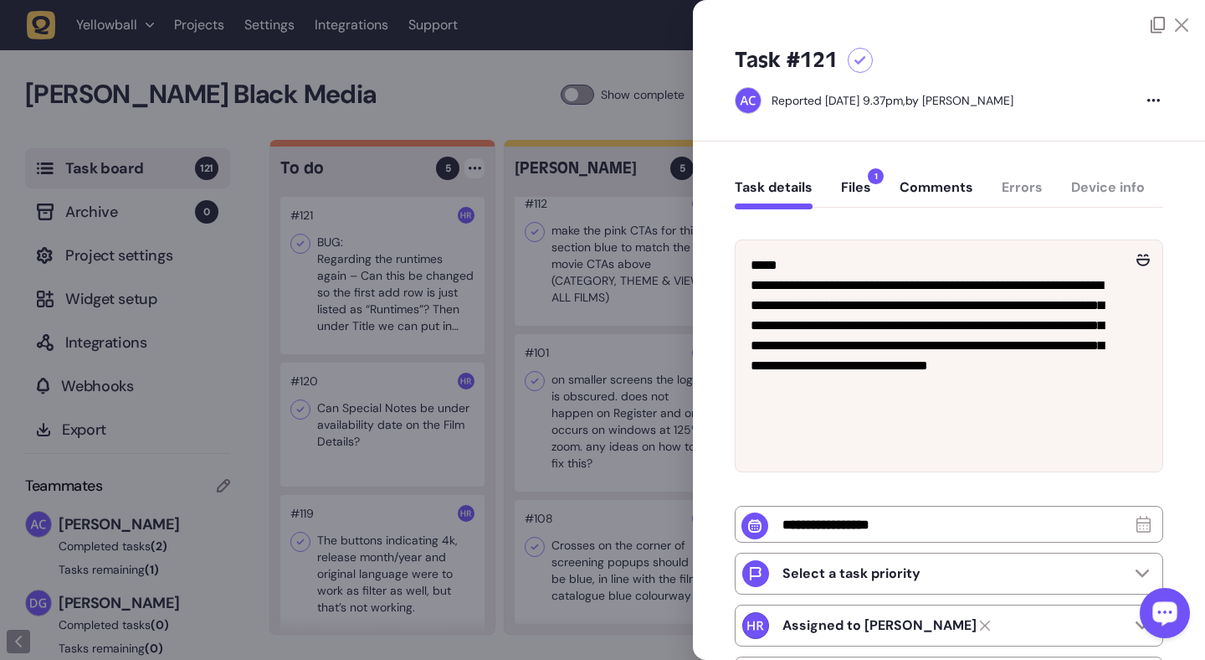
click at [855, 192] on button "Files 1" at bounding box center [856, 194] width 30 height 30
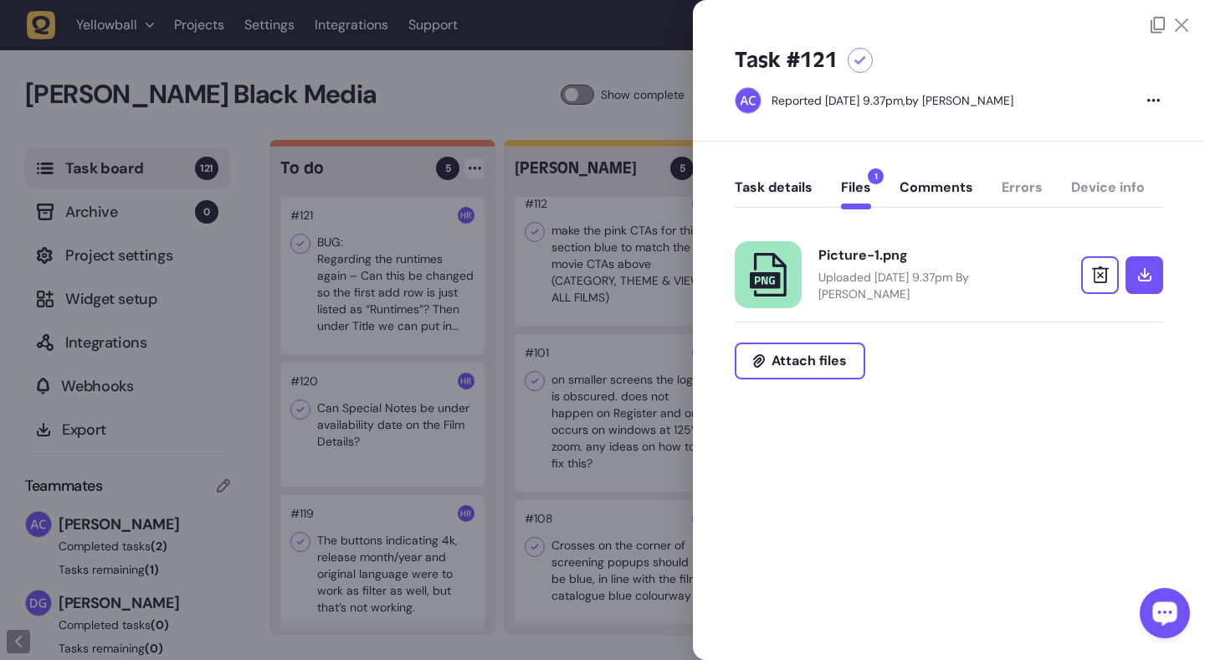
click at [783, 249] on link at bounding box center [768, 274] width 67 height 67
click at [367, 193] on div at bounding box center [602, 330] width 1205 height 660
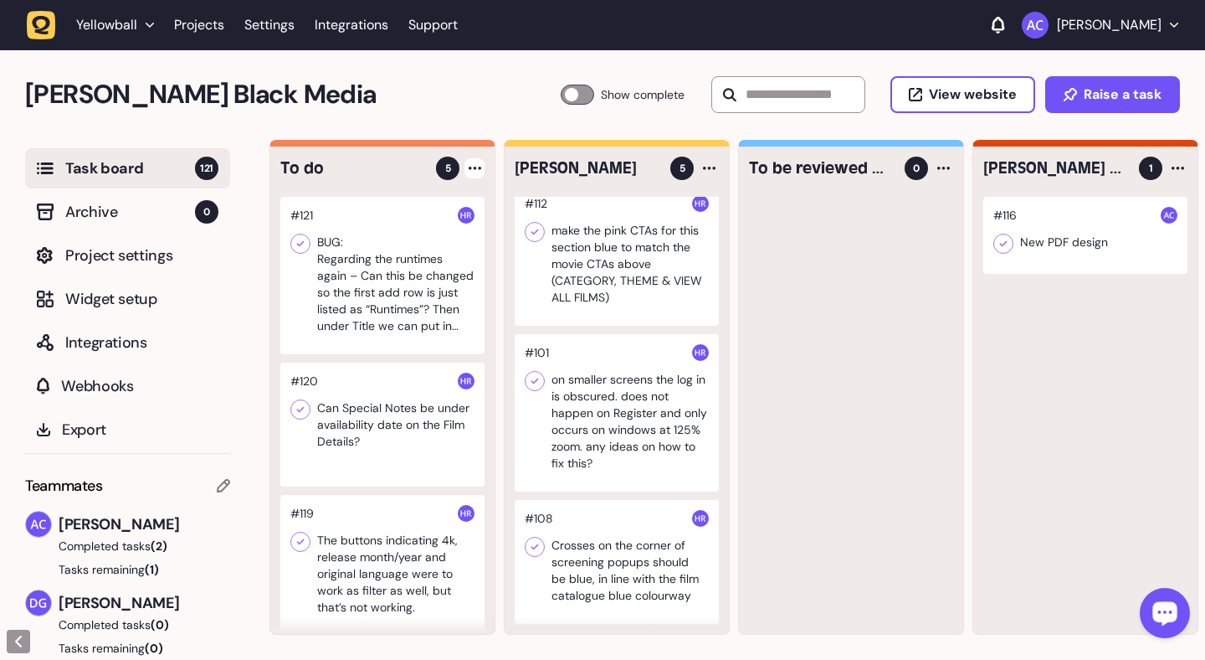
click at [477, 167] on icon at bounding box center [475, 168] width 13 height 3
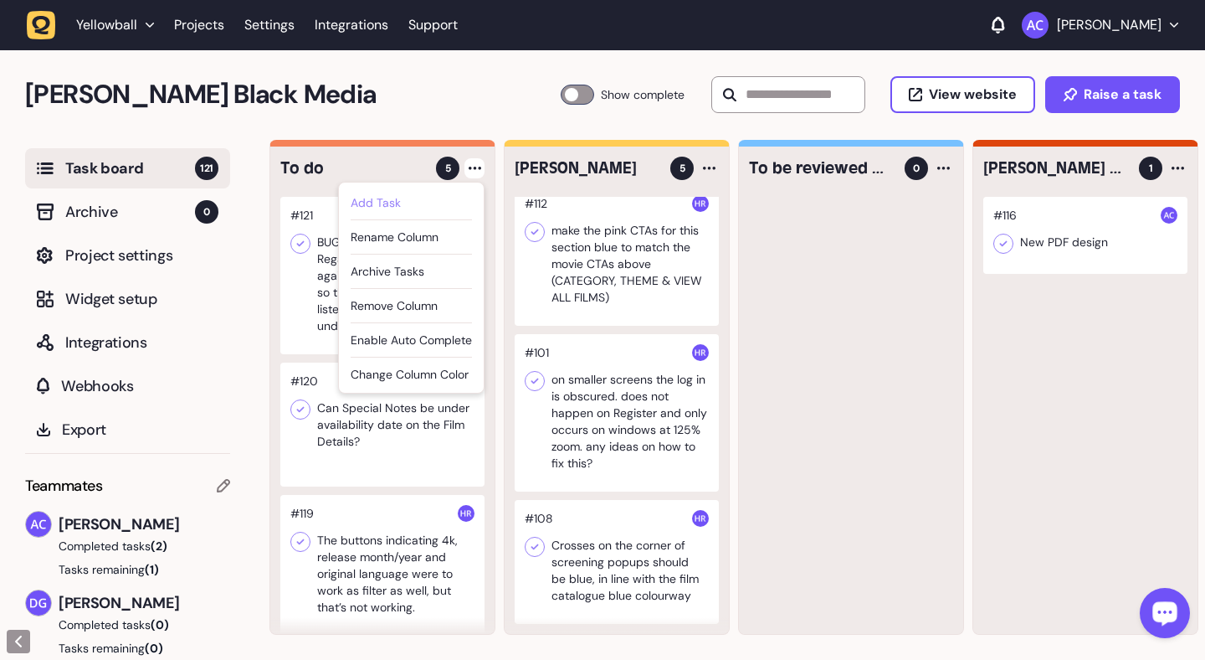
click at [453, 202] on div "Add Task" at bounding box center [411, 202] width 121 height 17
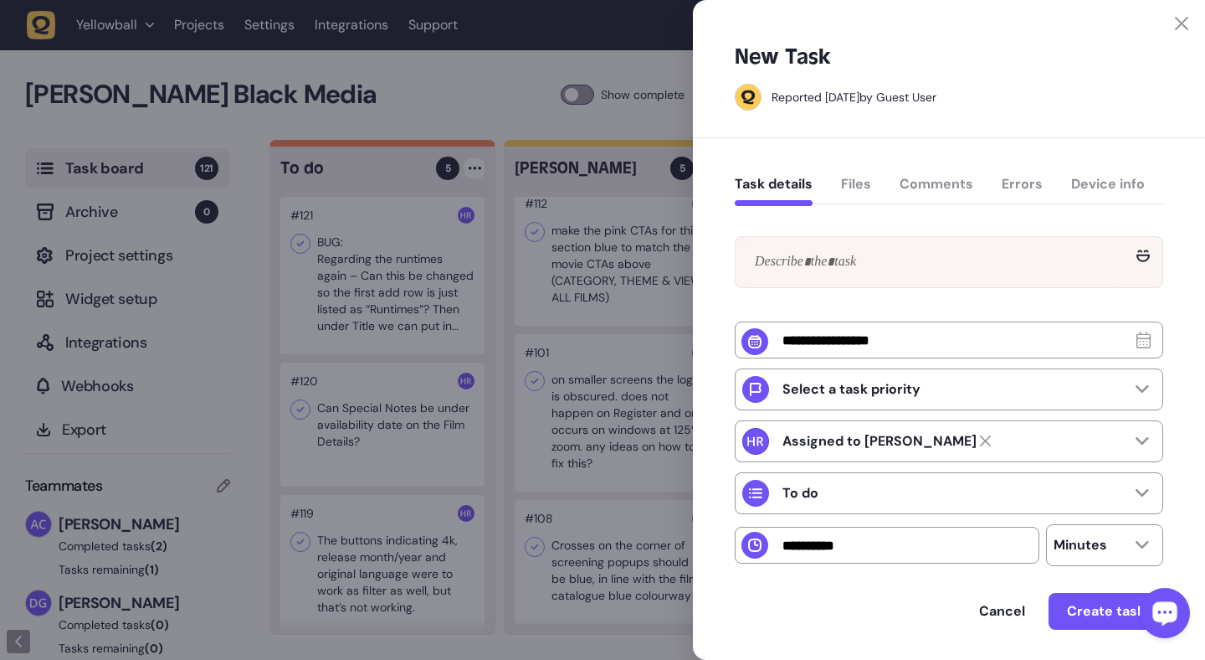
click at [510, 213] on div at bounding box center [602, 330] width 1205 height 660
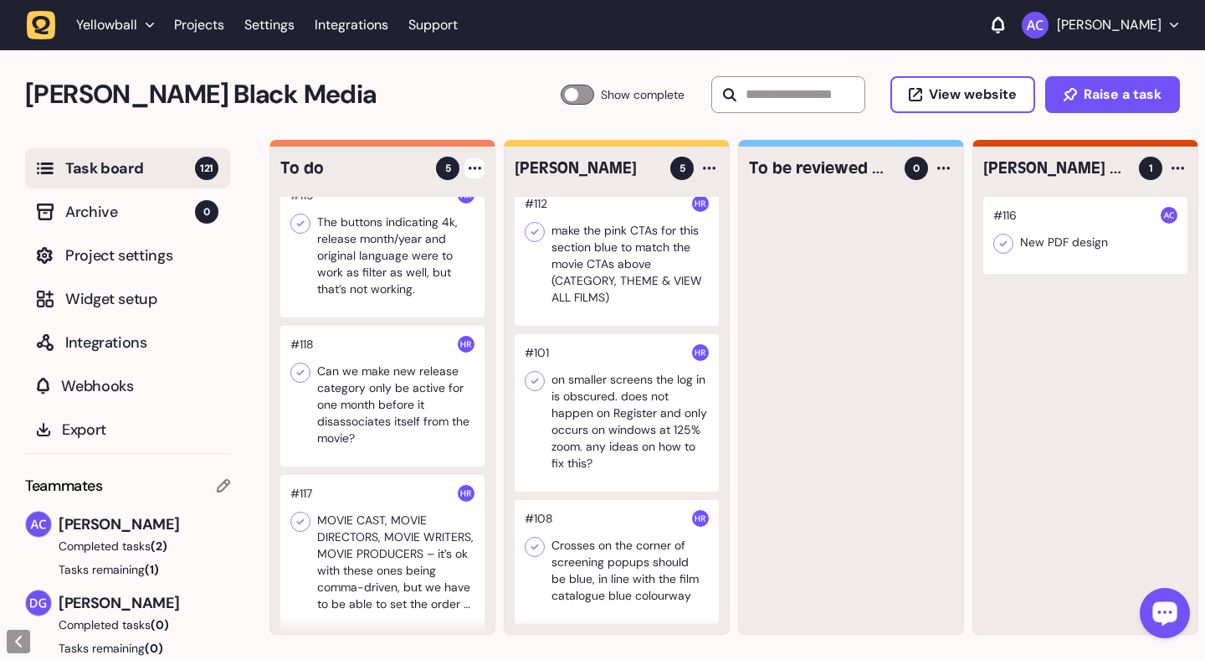
scroll to position [326, 0]
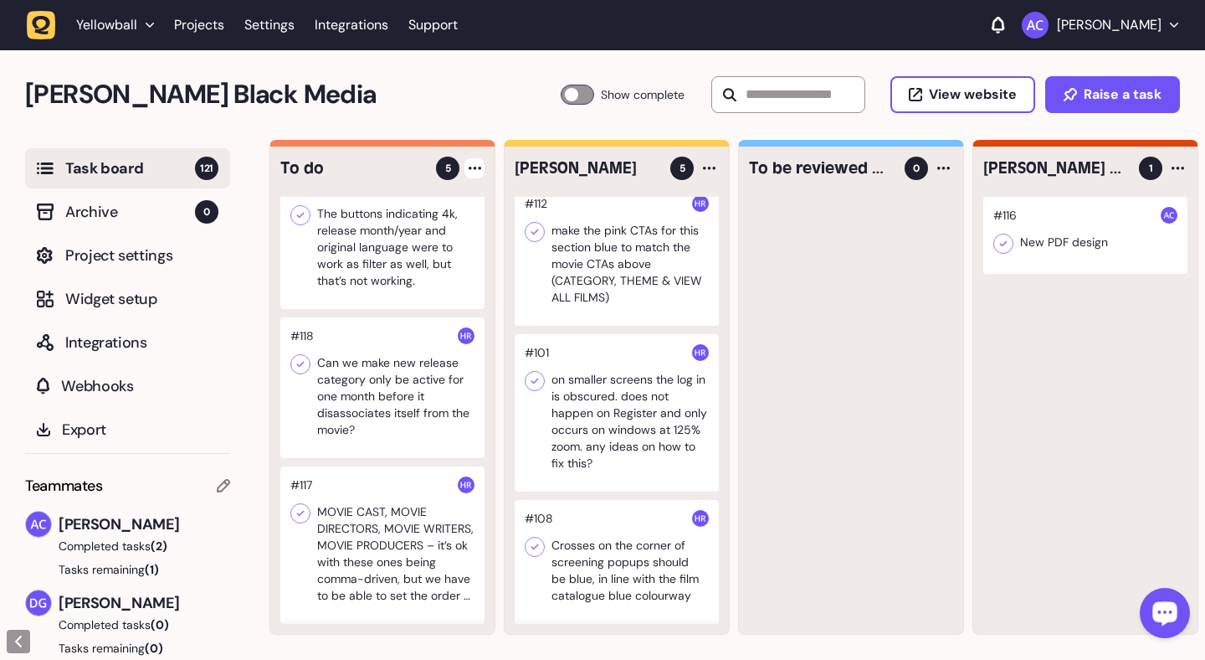
click at [398, 389] on div at bounding box center [382, 387] width 204 height 141
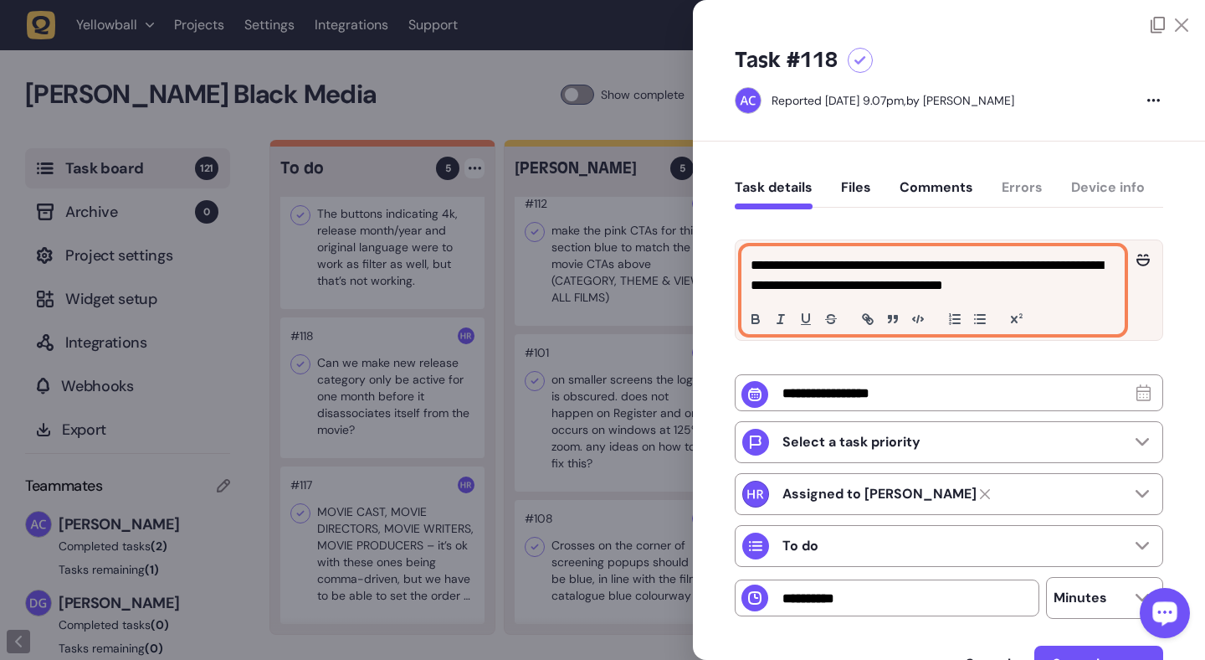
click at [799, 263] on p "**********" at bounding box center [931, 275] width 361 height 40
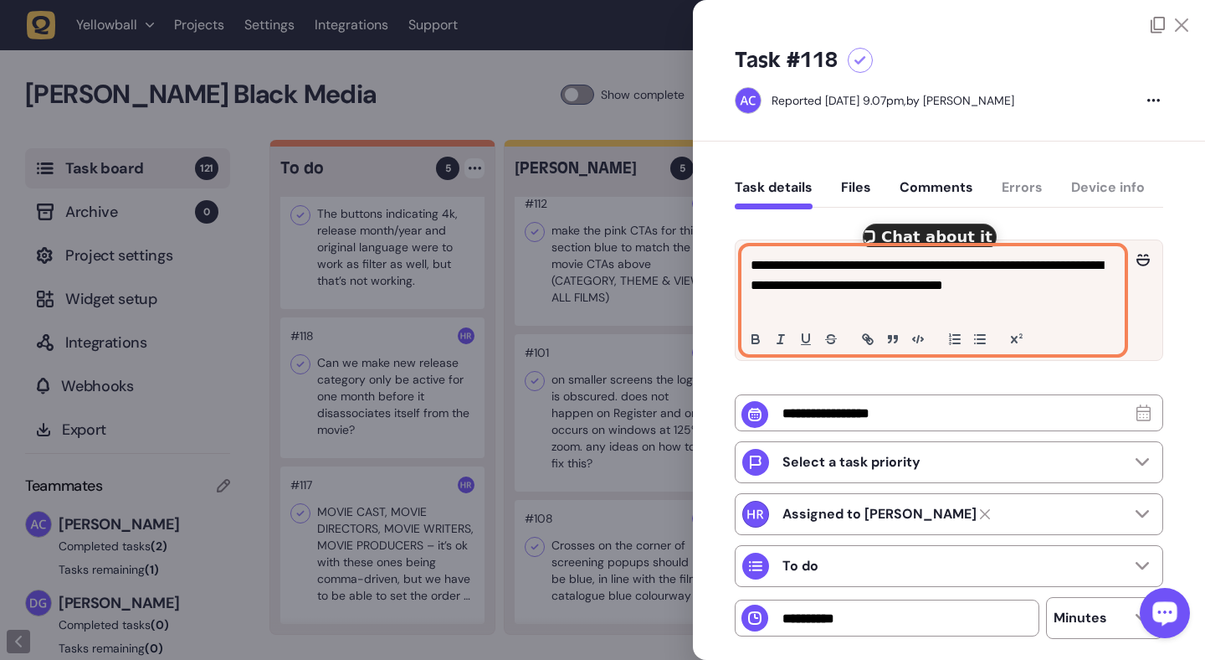
copy p "****"
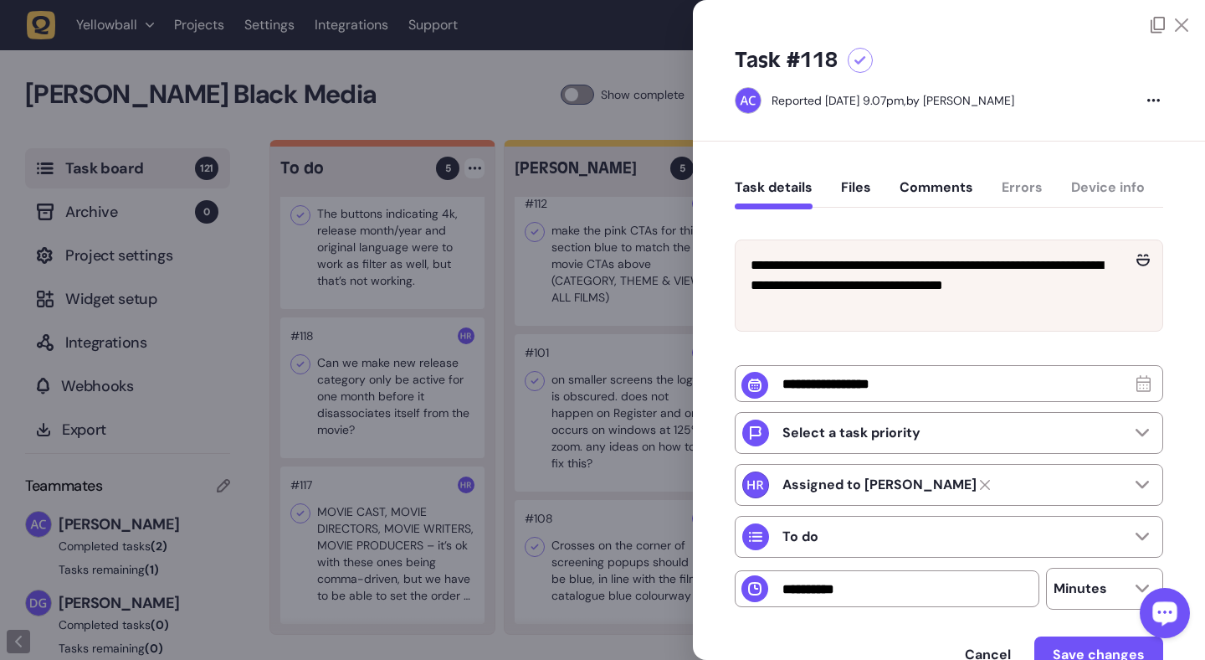
click at [547, 310] on div at bounding box center [602, 330] width 1205 height 660
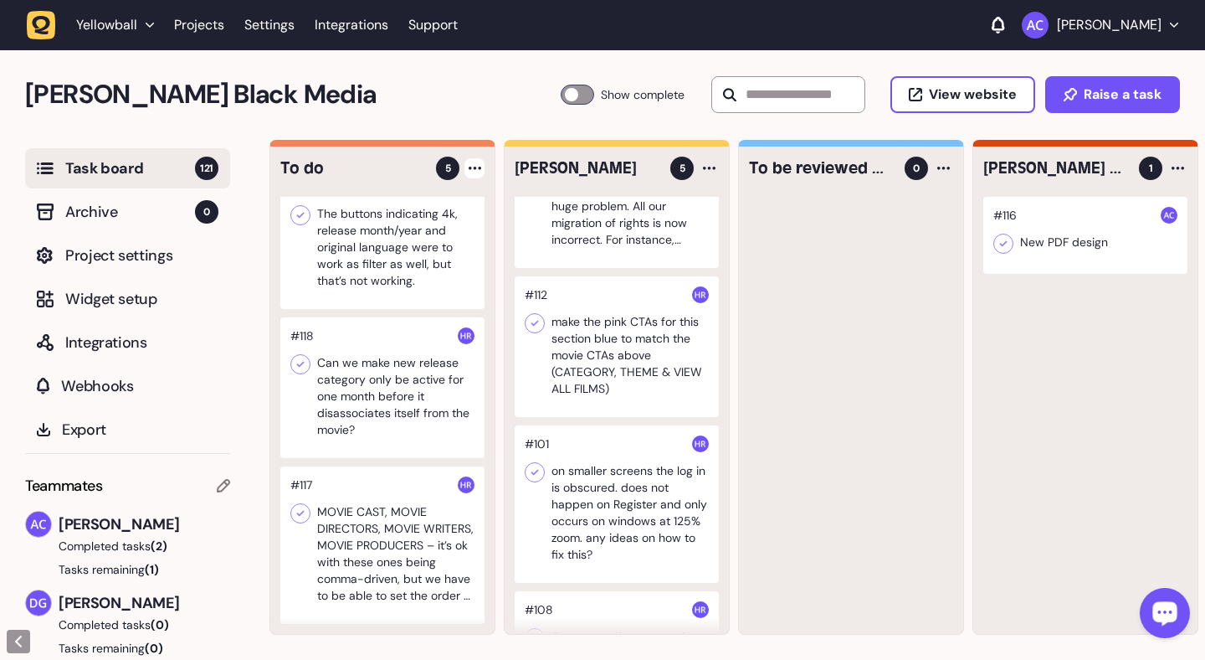
scroll to position [223, 0]
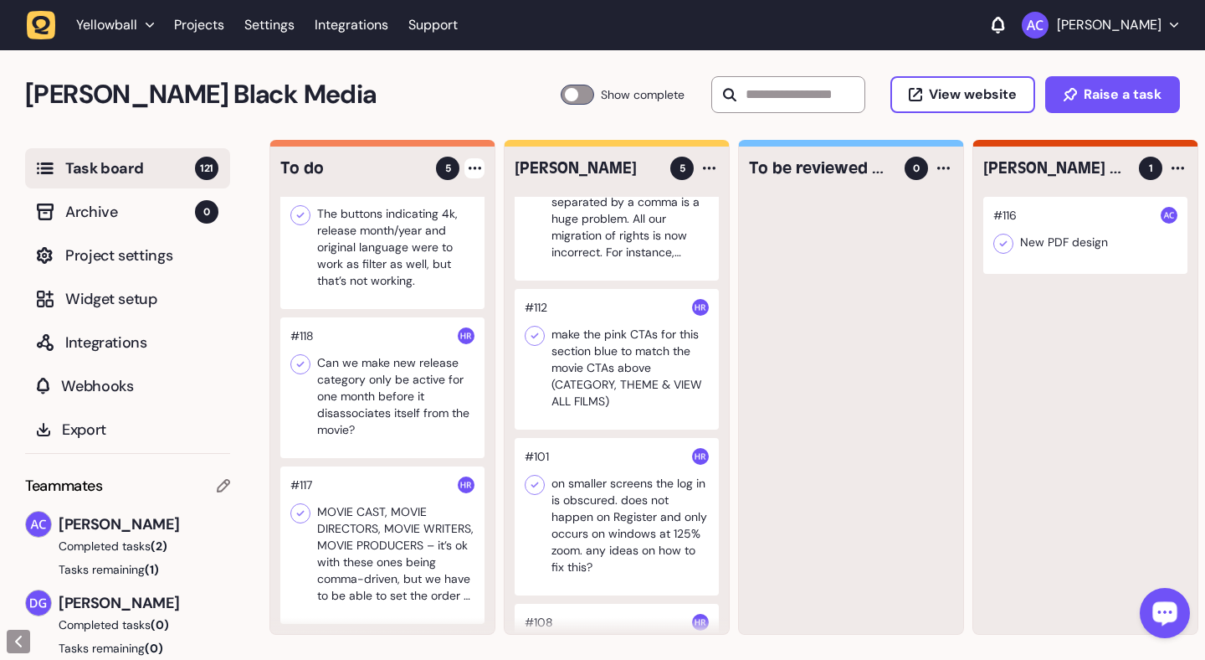
click at [638, 409] on div at bounding box center [617, 359] width 204 height 141
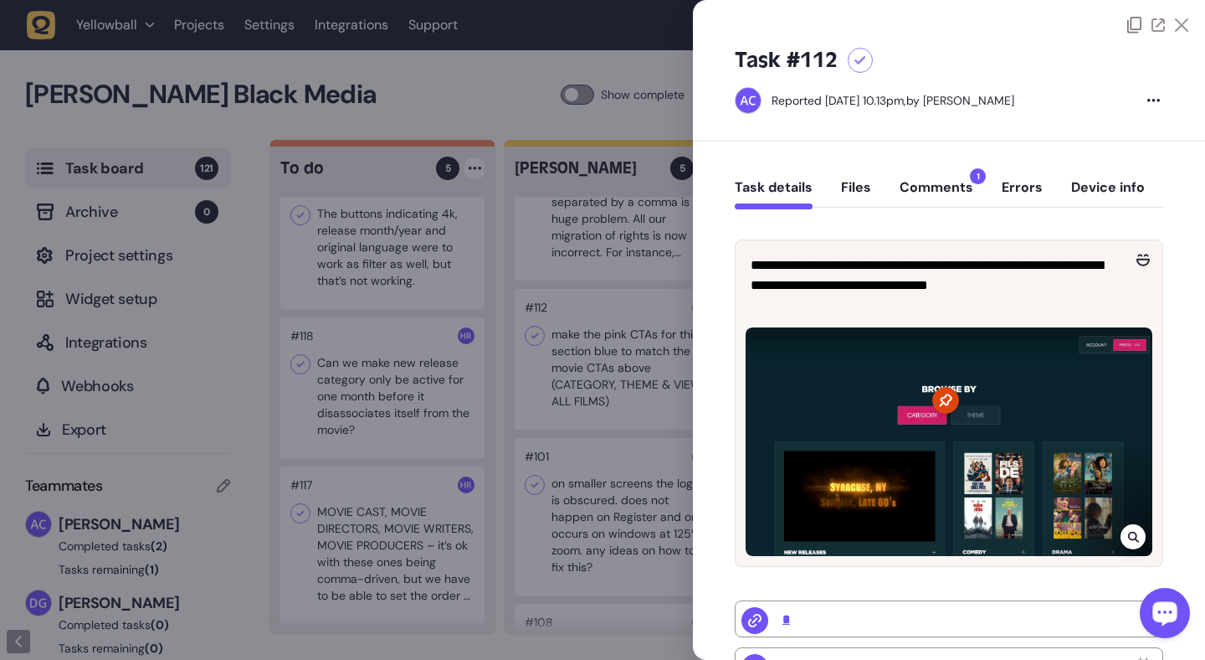
click at [952, 187] on button "Comments 1" at bounding box center [937, 194] width 74 height 30
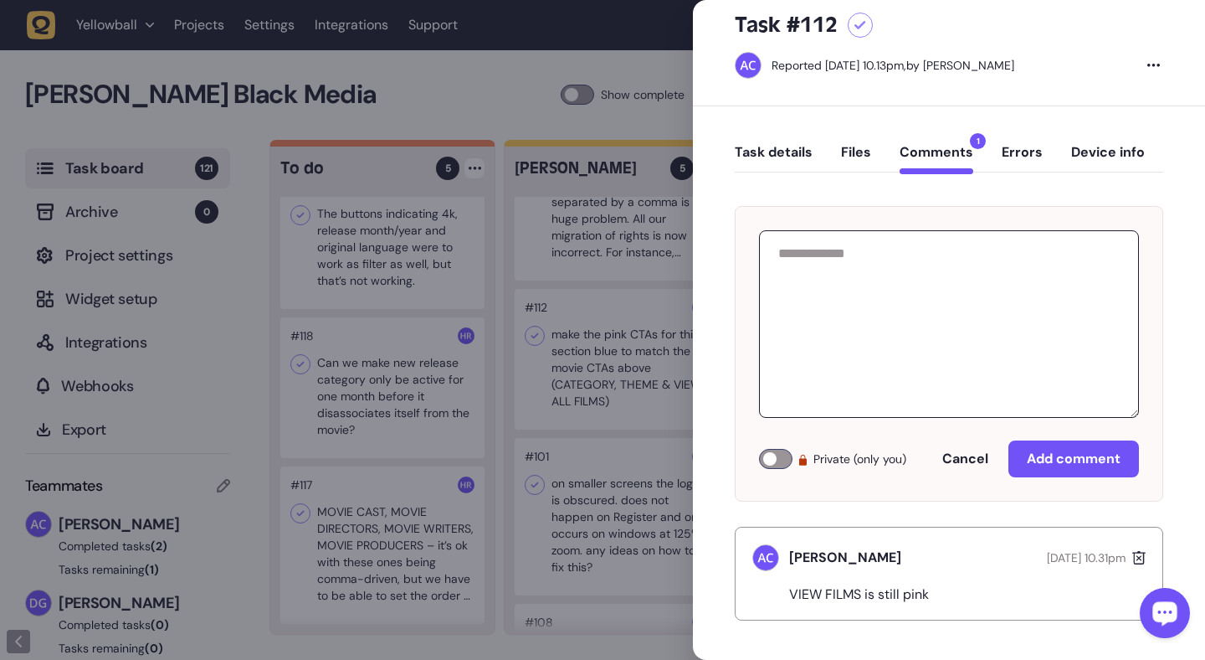
scroll to position [37, 0]
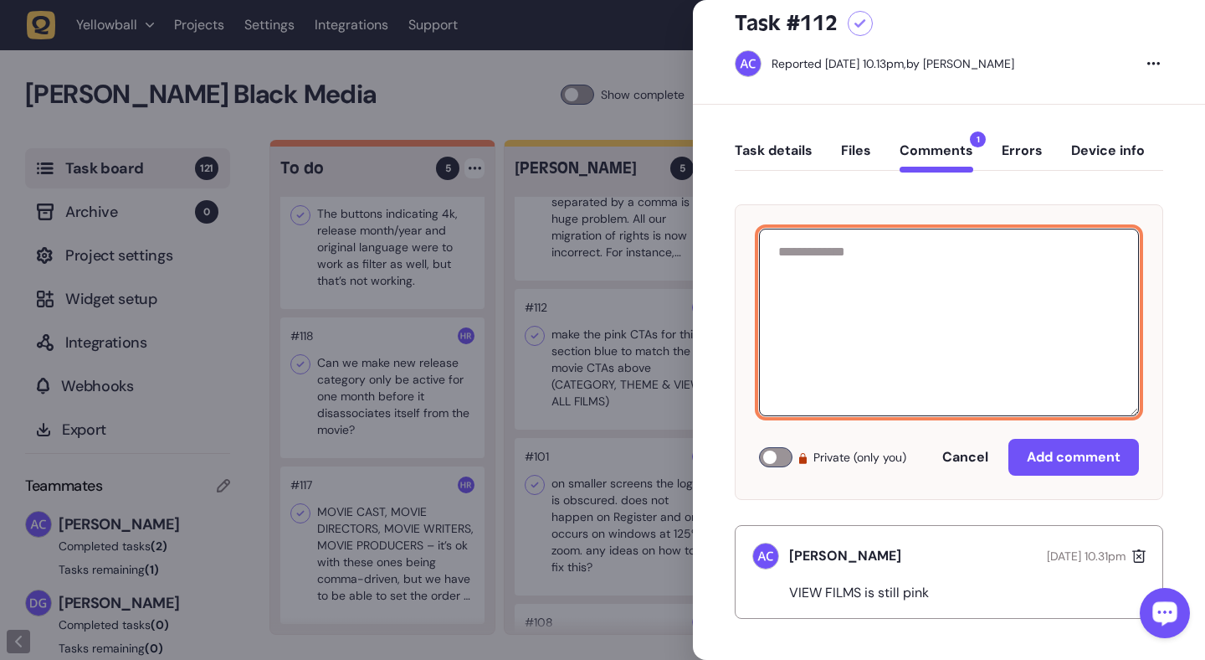
click at [934, 318] on textarea at bounding box center [949, 323] width 380 height 188
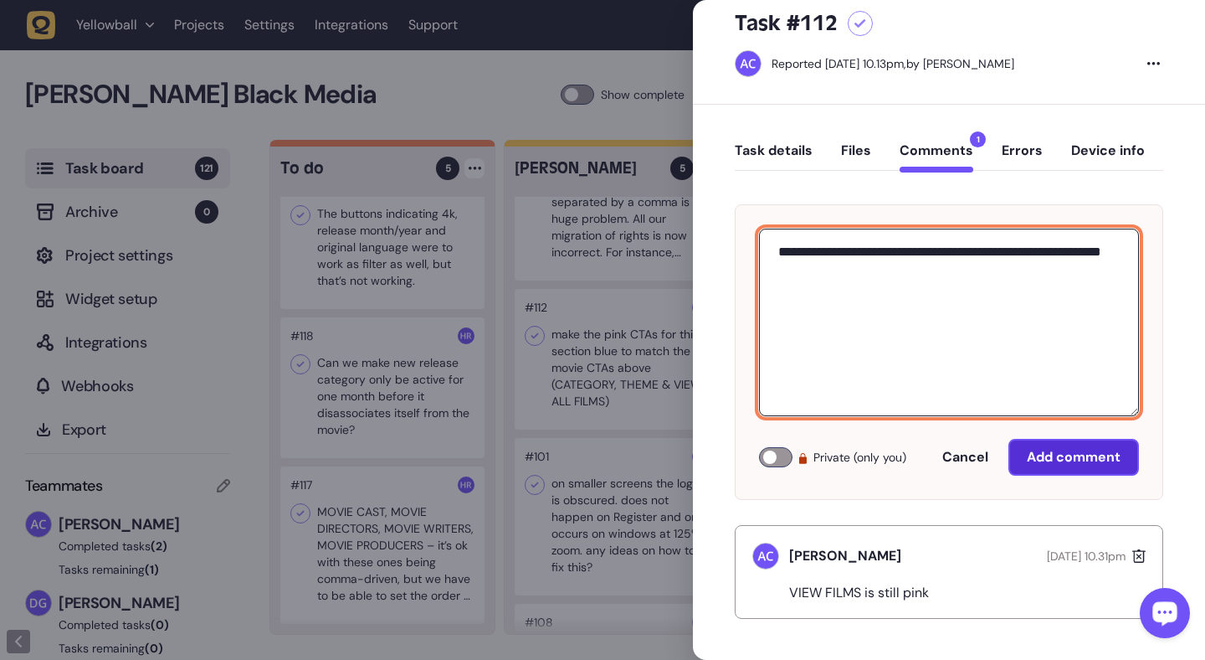
type textarea "**********"
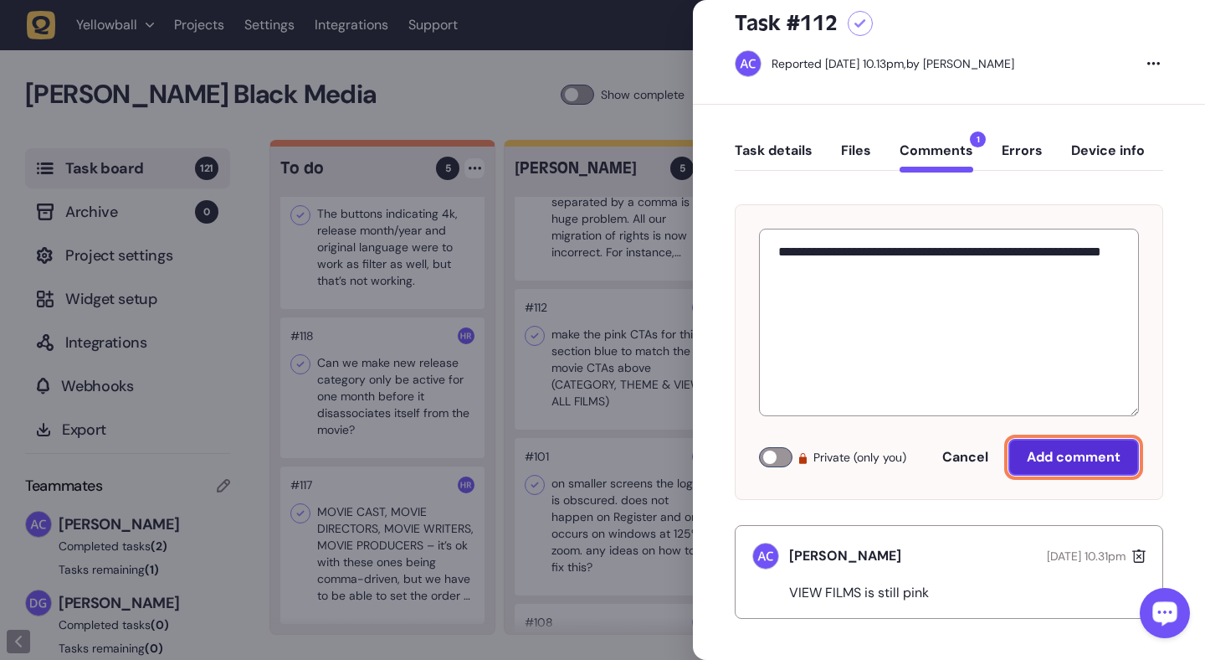
click at [1094, 470] on button "Add comment" at bounding box center [1074, 457] width 131 height 37
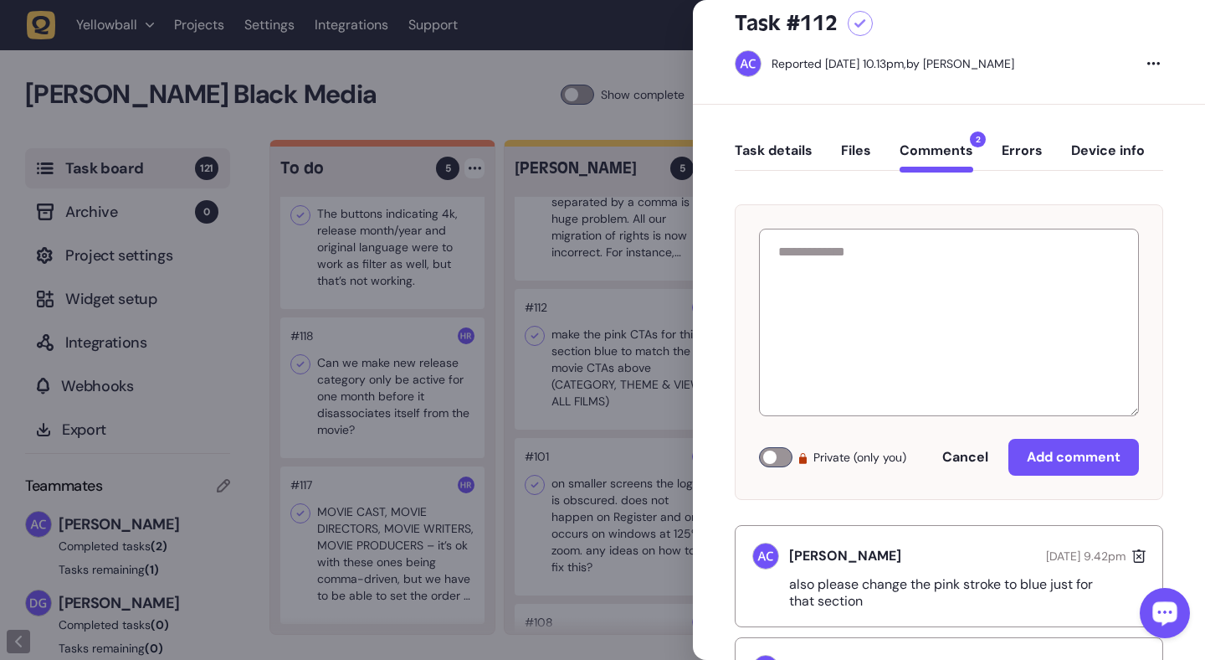
click at [694, 306] on div "Task details Files Comments 2 Errors Device info Private (only you) Cancel Add …" at bounding box center [949, 439] width 512 height 668
click at [628, 309] on div at bounding box center [602, 330] width 1205 height 660
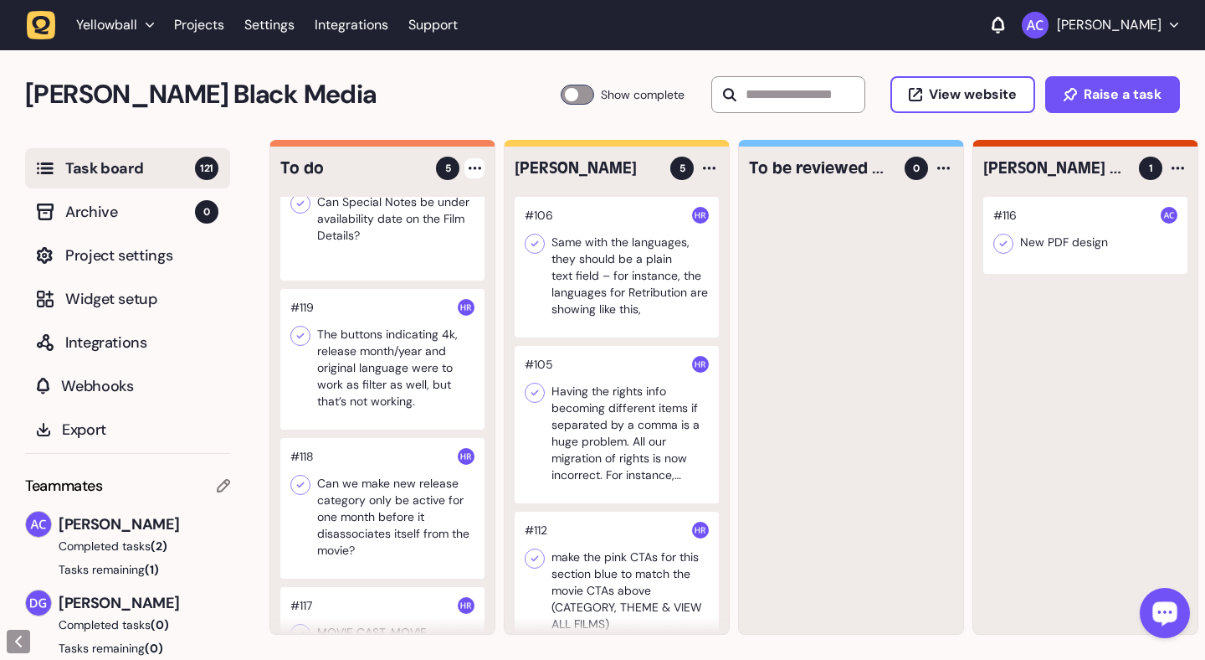
scroll to position [222, 0]
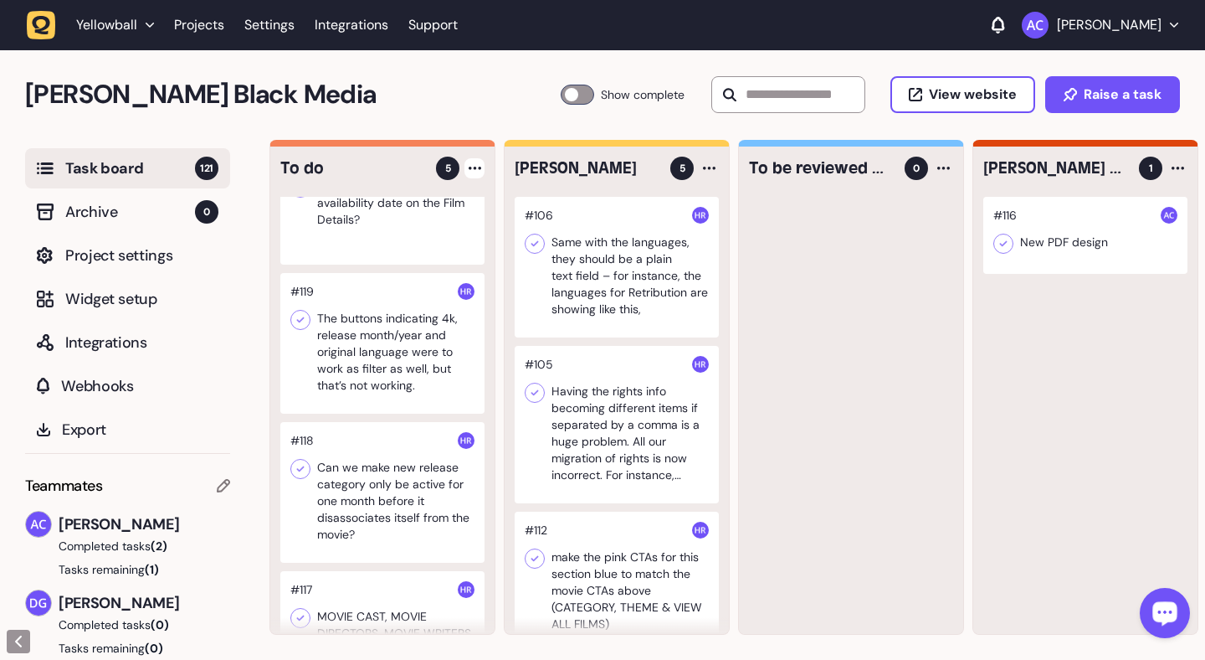
click at [403, 471] on div at bounding box center [382, 492] width 204 height 141
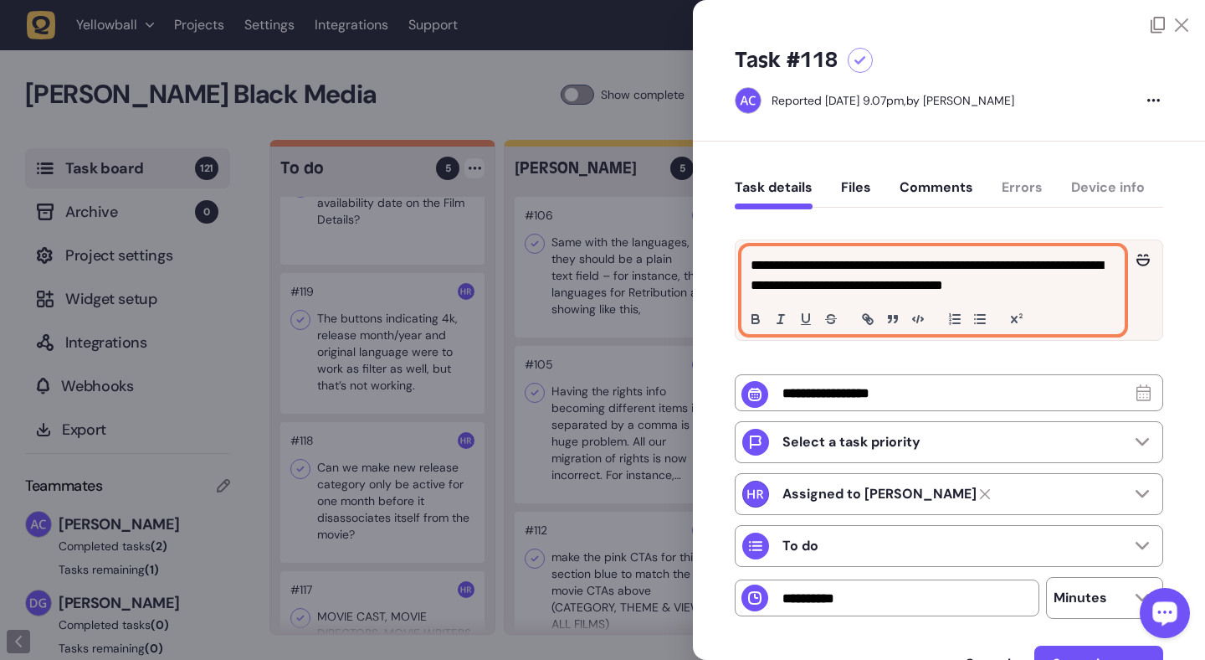
click at [1087, 265] on p "**********" at bounding box center [931, 275] width 361 height 40
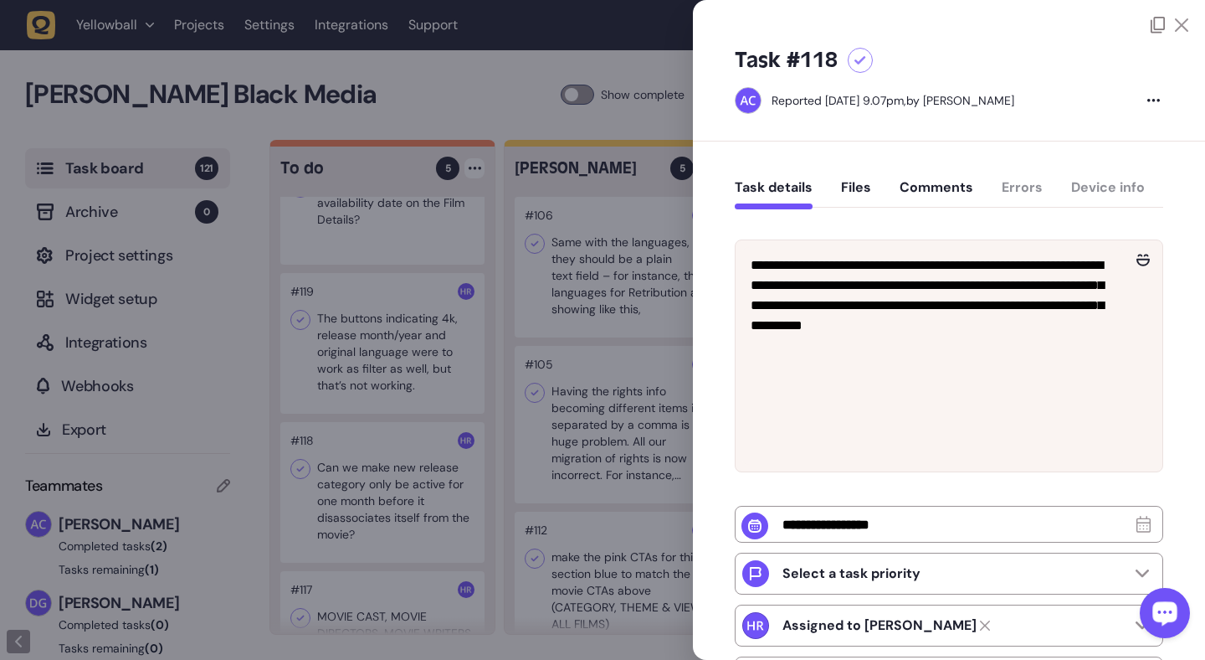
click at [1055, 165] on div "**********" at bounding box center [949, 519] width 512 height 756
click at [1180, 23] on icon at bounding box center [1181, 24] width 13 height 13
